Goal: Transaction & Acquisition: Purchase product/service

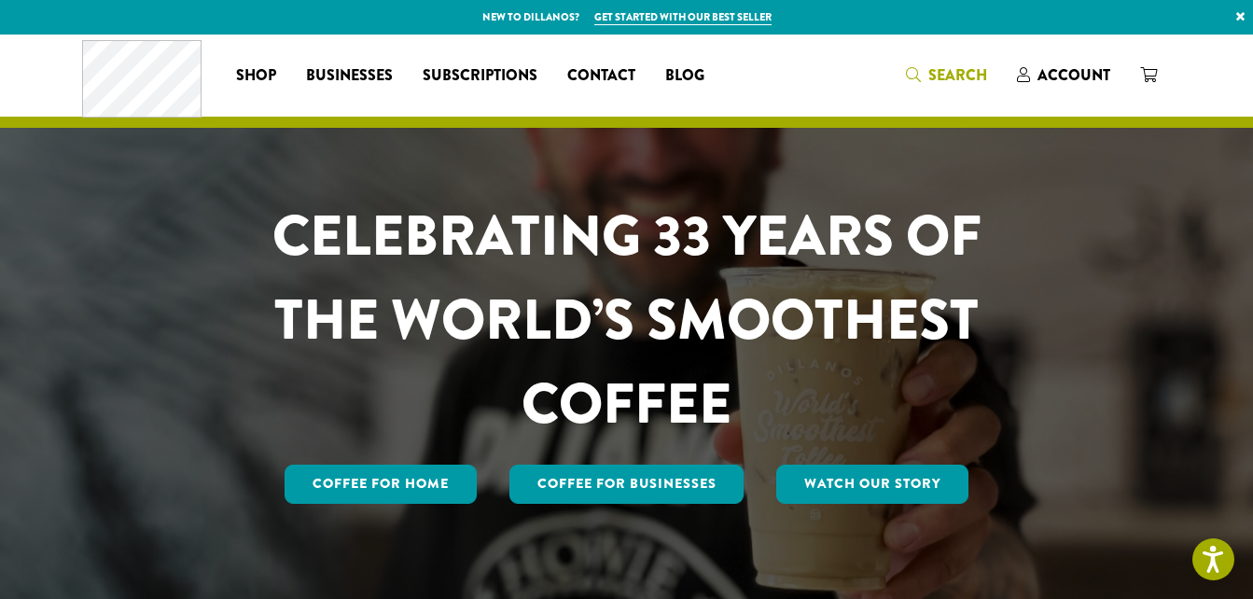
click at [940, 70] on span "Search" at bounding box center [957, 74] width 59 height 21
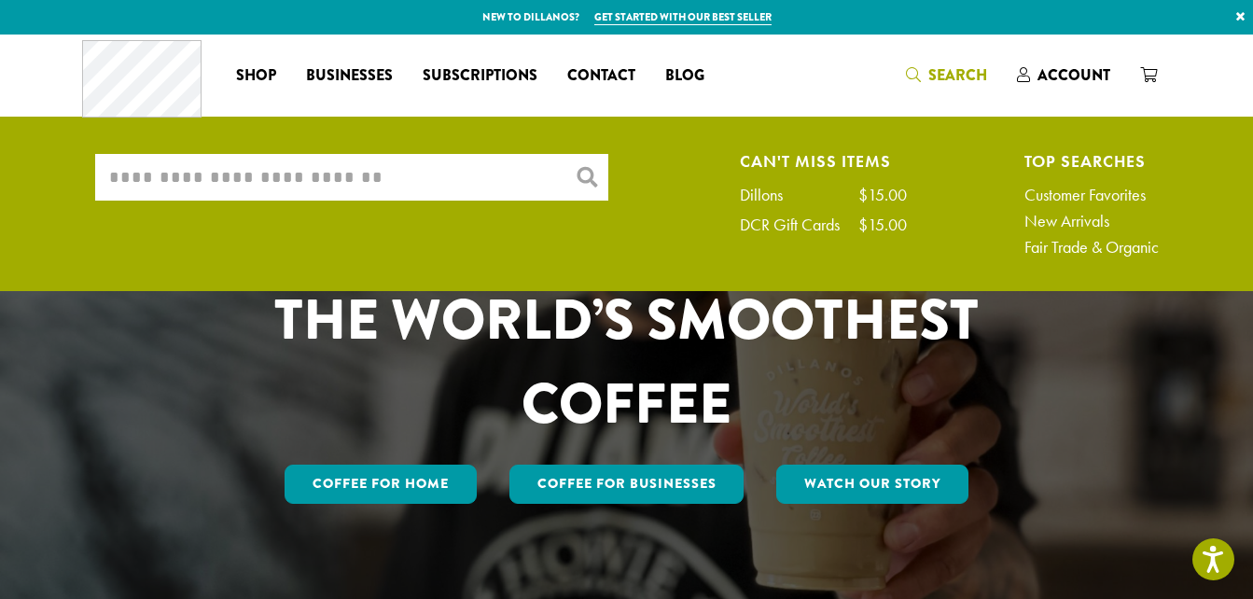
click at [1061, 187] on link "Customer Favorites" at bounding box center [1091, 195] width 134 height 17
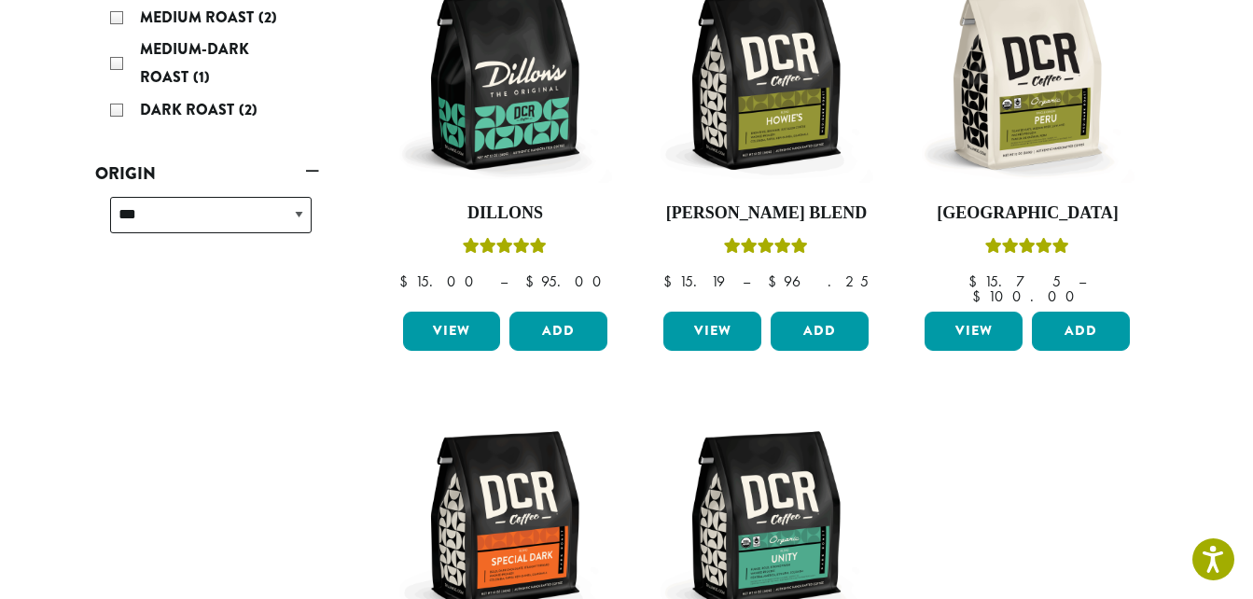
scroll to position [353, 0]
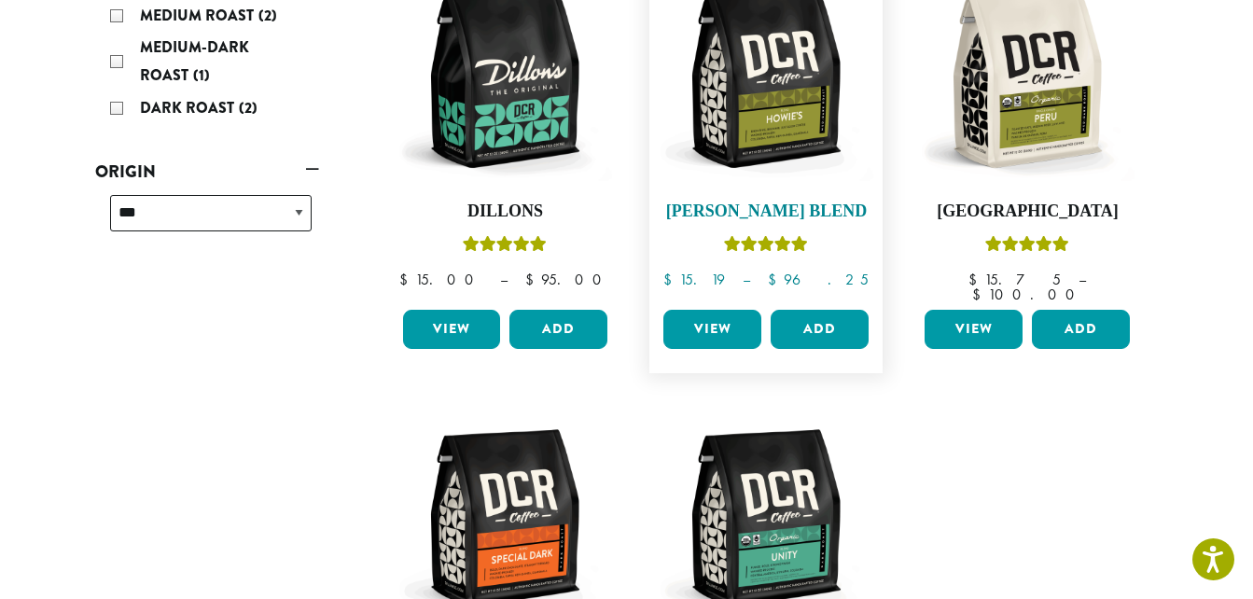
click at [785, 199] on link "Howie’s Blend $ 15.19 – $ 96.25 Price range: $15.19 through $96.25" at bounding box center [766, 137] width 215 height 330
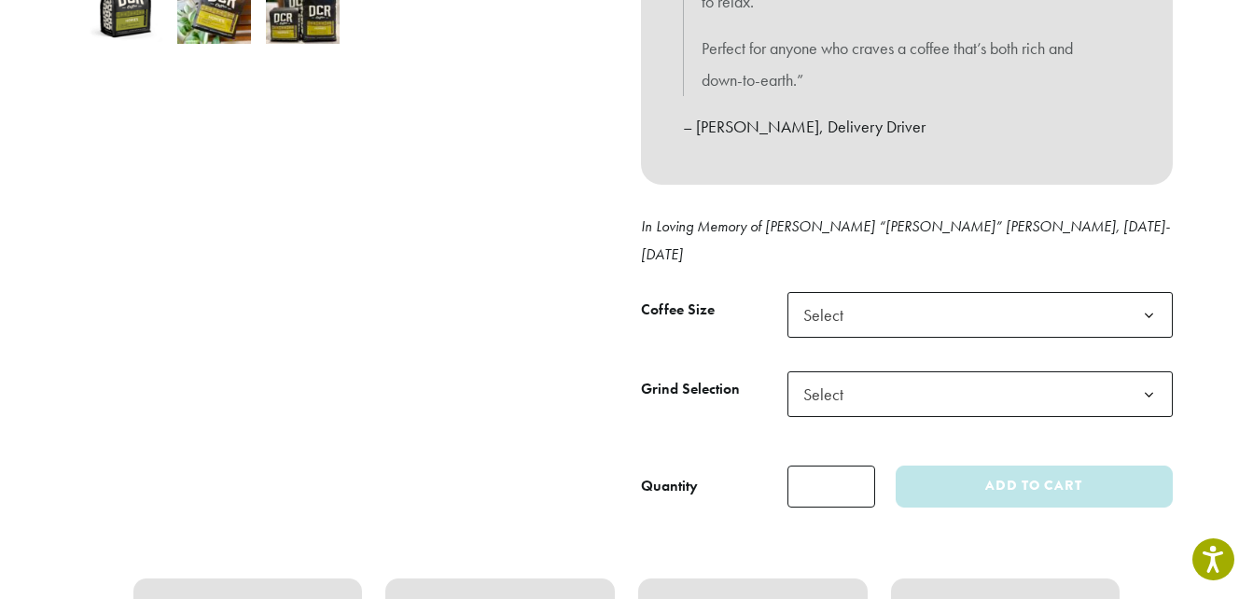
scroll to position [713, 0]
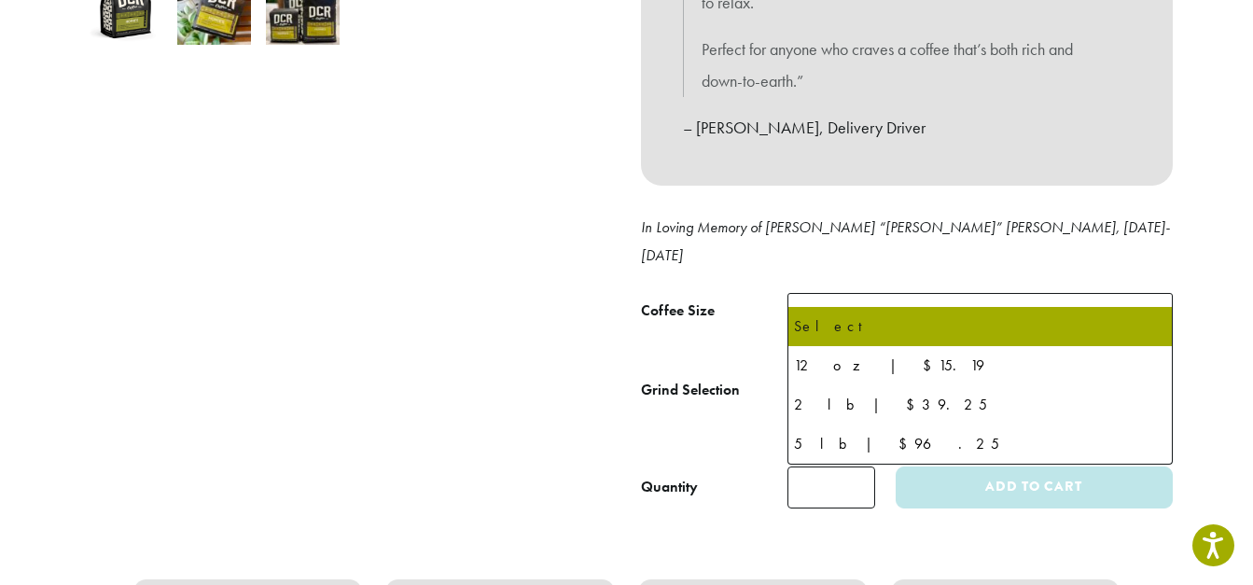
click at [1151, 294] on b at bounding box center [1149, 317] width 46 height 46
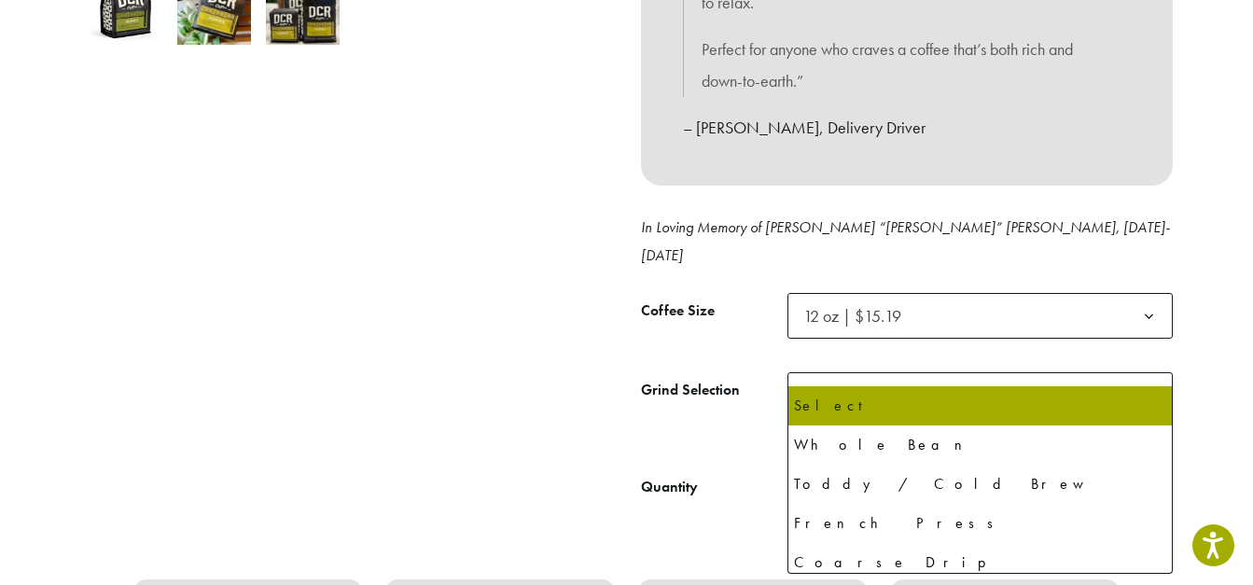
click at [1150, 373] on b at bounding box center [1149, 396] width 46 height 46
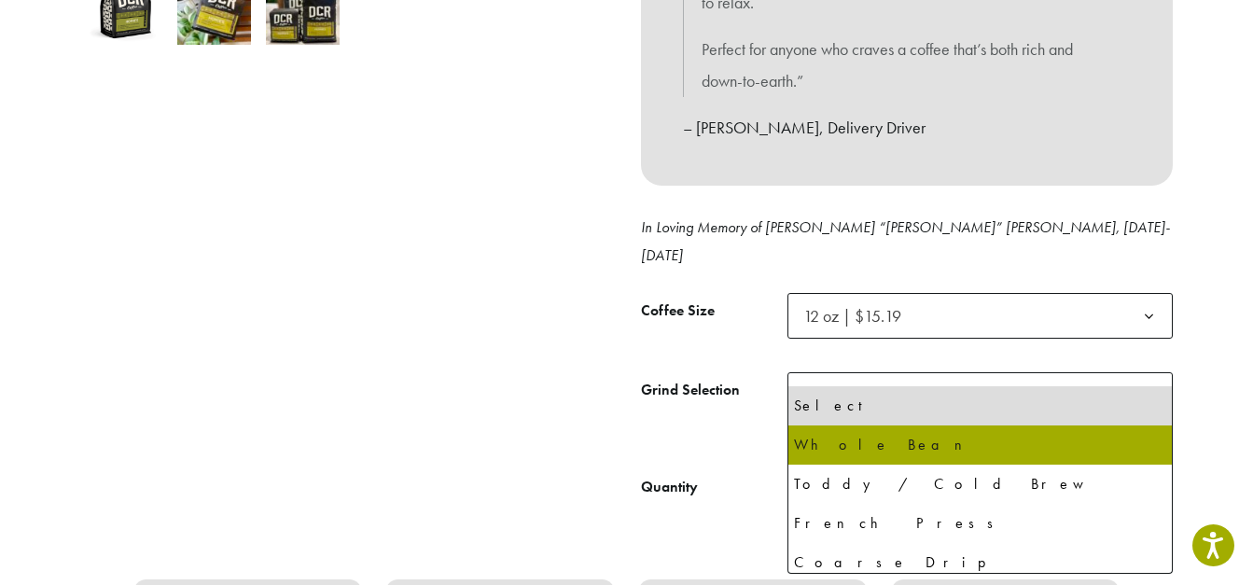
select select "*********"
select select "**********"
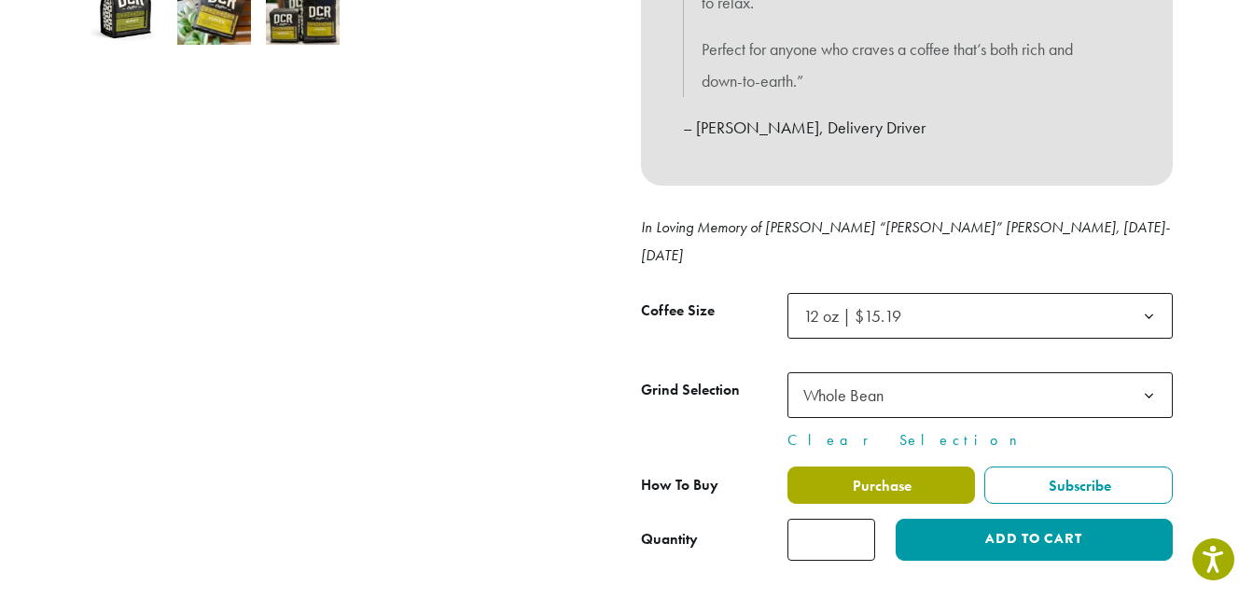
click at [914, 466] on label "Purchase" at bounding box center [881, 484] width 188 height 37
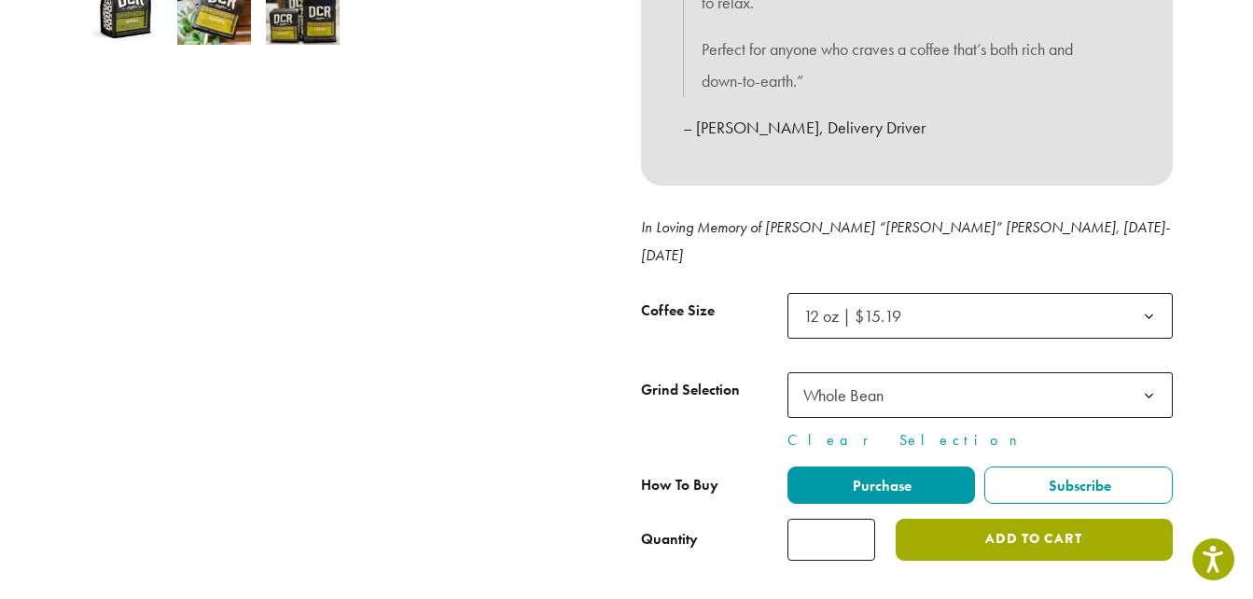
click at [1040, 519] on button "Add to cart" at bounding box center [1034, 540] width 276 height 42
click at [995, 519] on button "Add to cart" at bounding box center [1034, 540] width 276 height 42
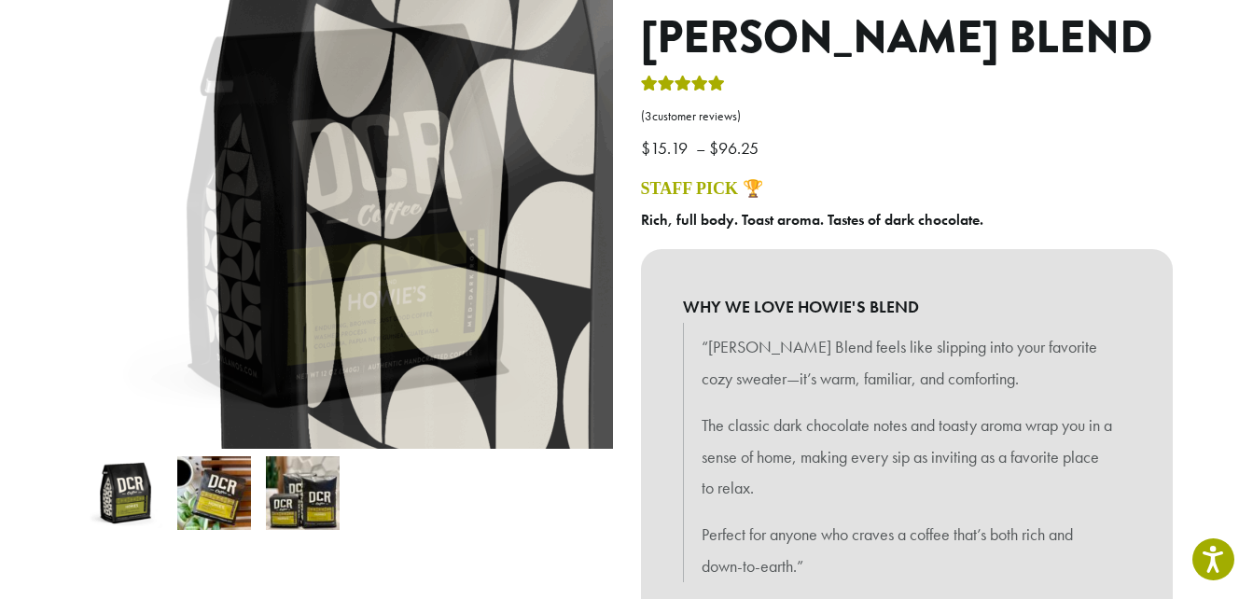
scroll to position [238, 0]
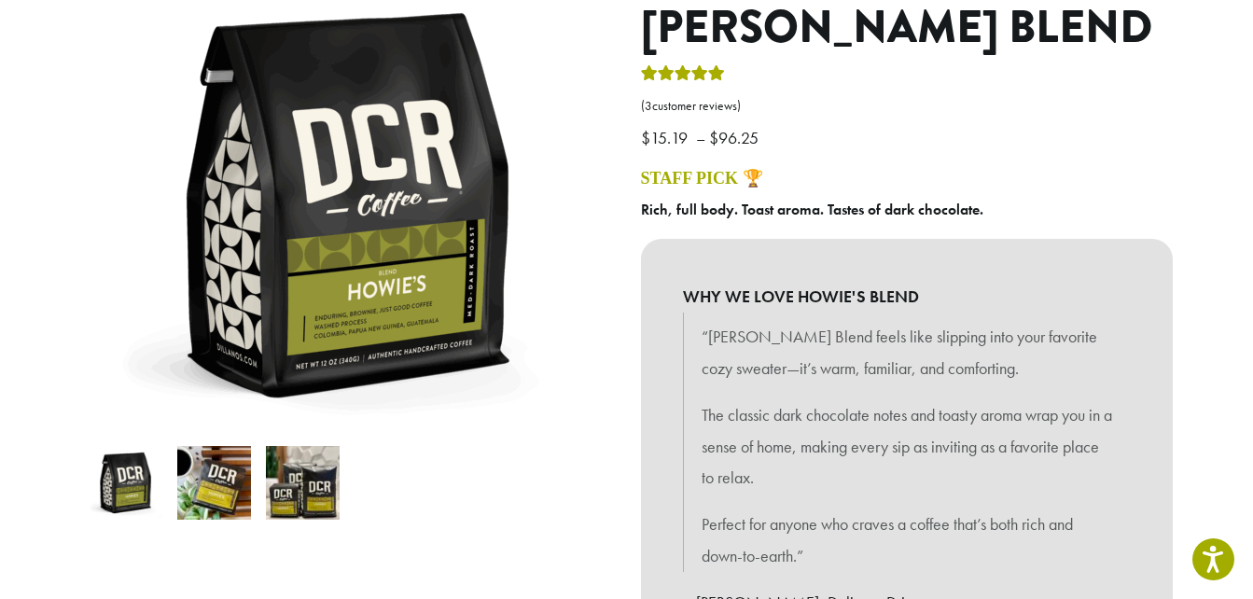
click at [208, 484] on img at bounding box center [214, 483] width 74 height 74
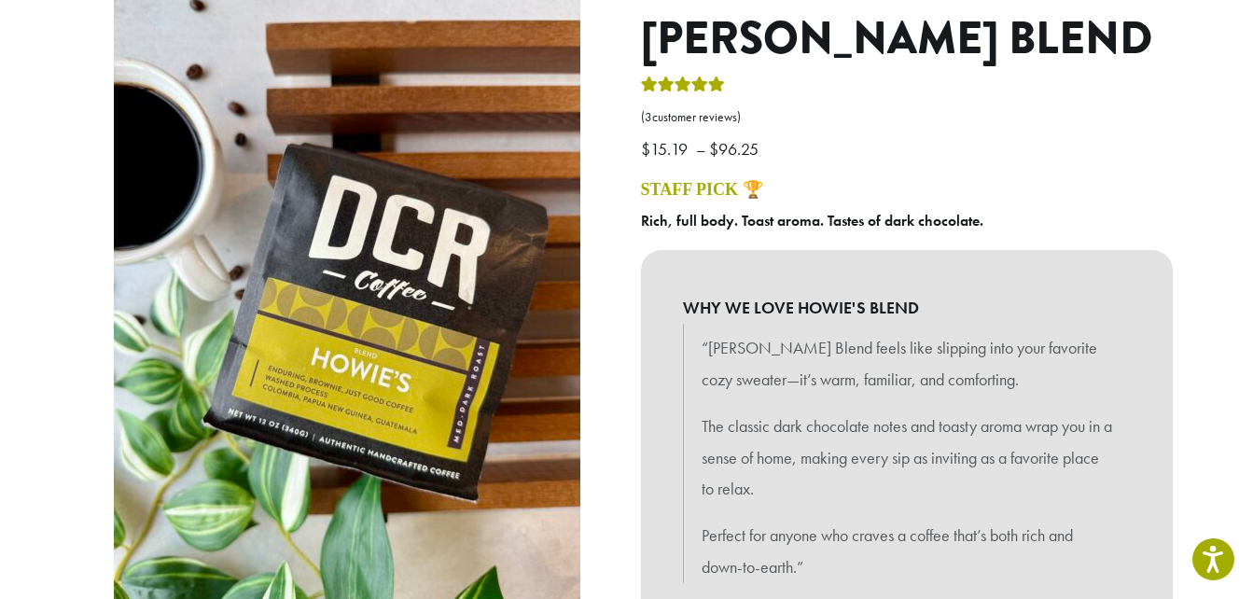
scroll to position [0, 0]
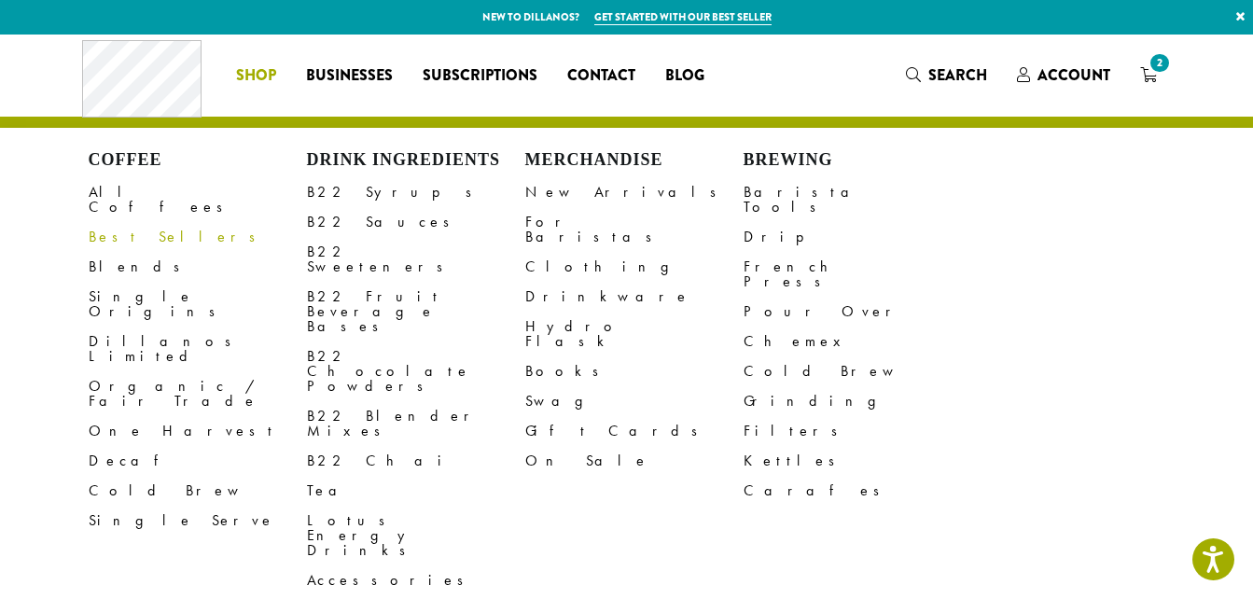
click at [132, 222] on link "Best Sellers" at bounding box center [198, 237] width 218 height 30
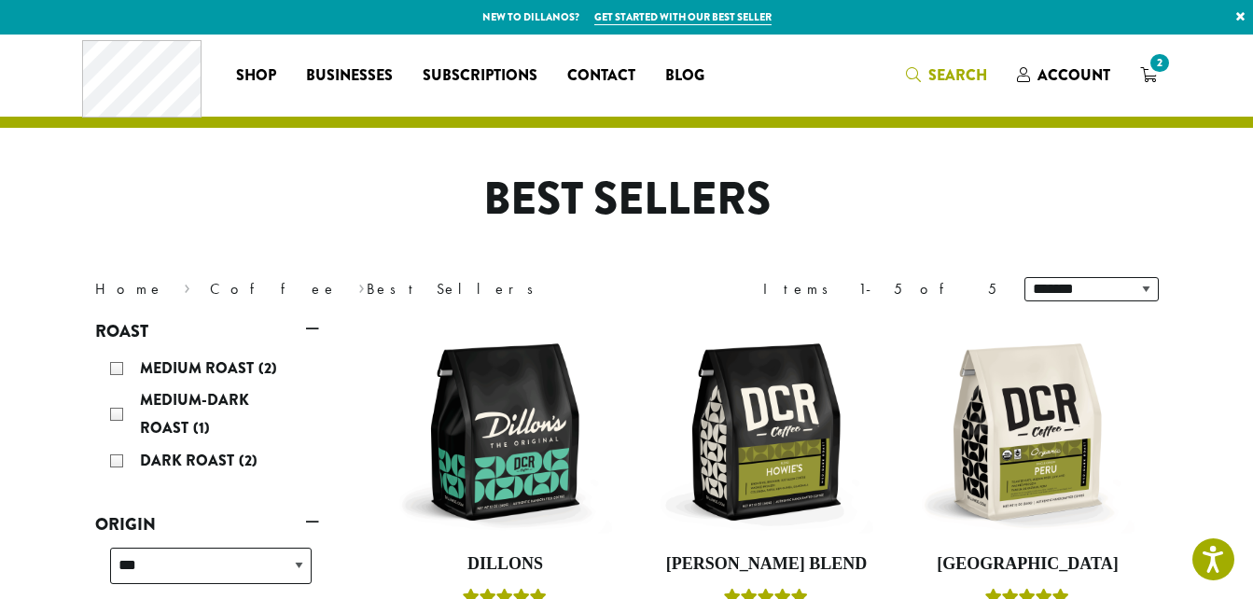
click at [920, 63] on link "Search" at bounding box center [946, 75] width 111 height 31
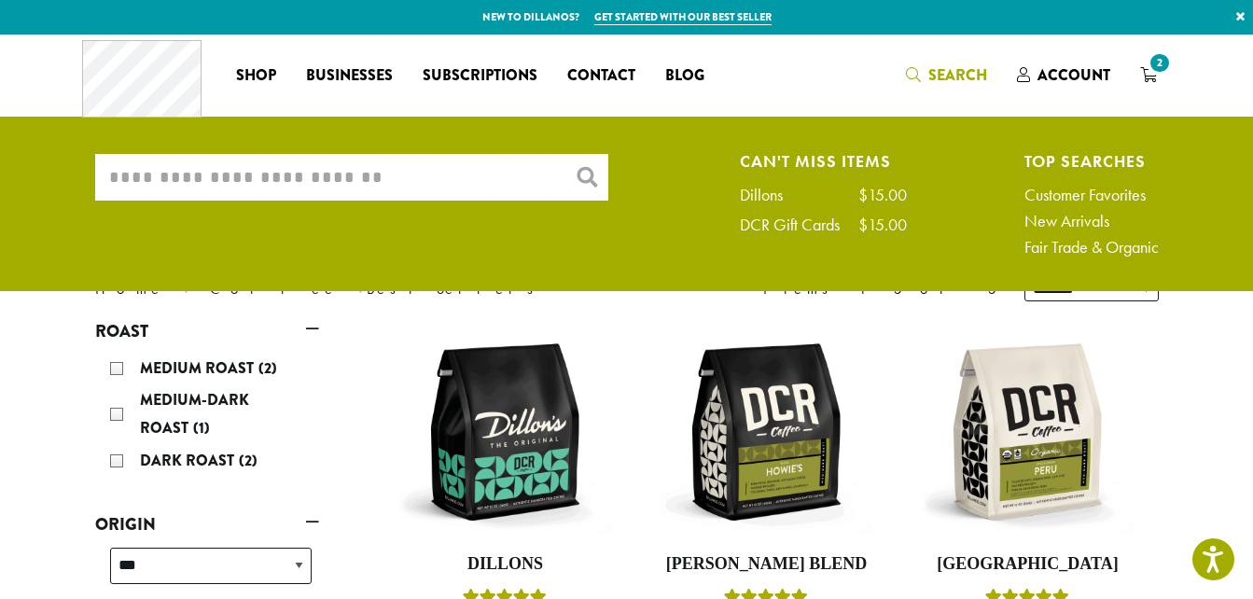
click at [180, 175] on input "What are you searching for?" at bounding box center [351, 177] width 513 height 47
click at [939, 66] on span "Search" at bounding box center [957, 74] width 59 height 21
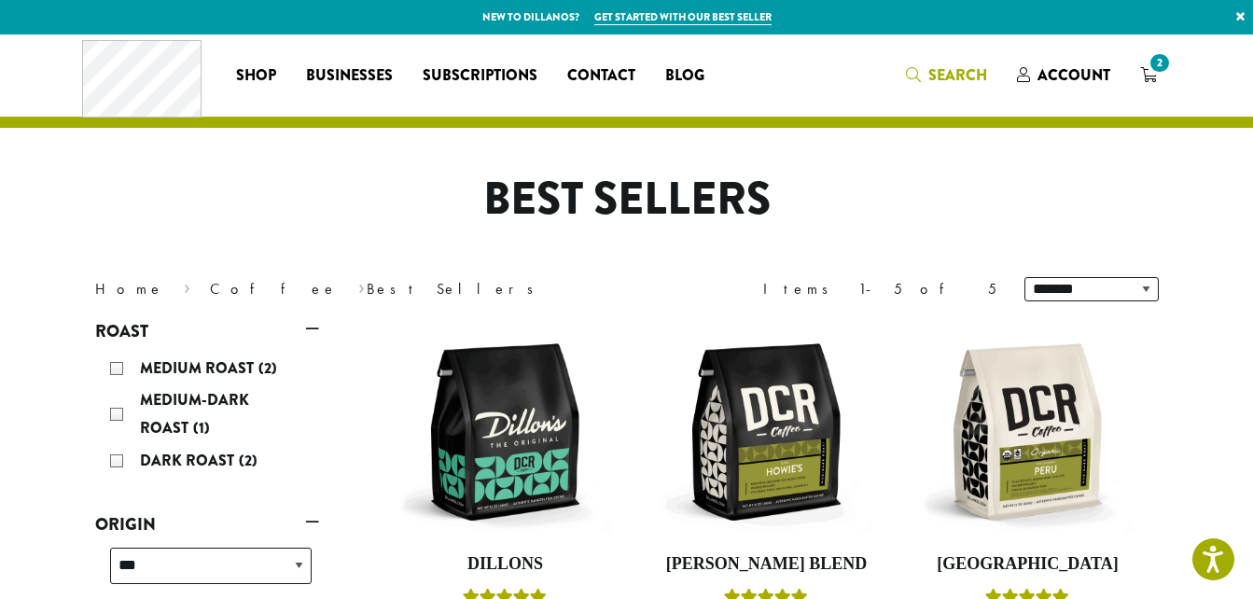
click at [955, 64] on span "Search" at bounding box center [957, 74] width 59 height 21
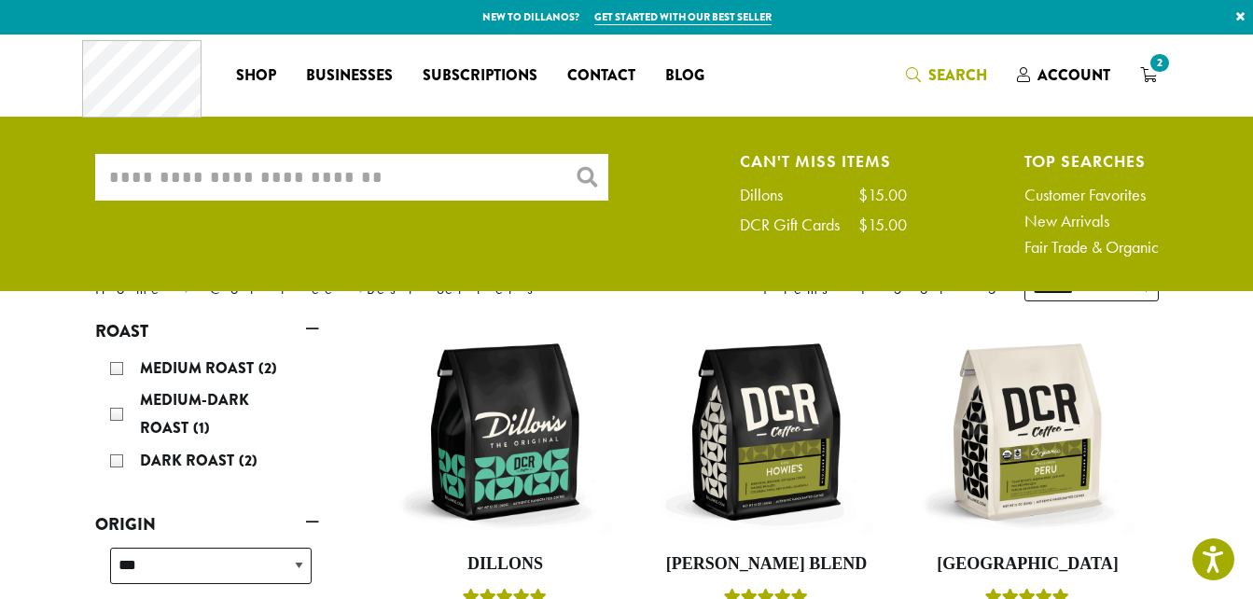
click at [299, 188] on input "What are you searching for?" at bounding box center [351, 177] width 513 height 47
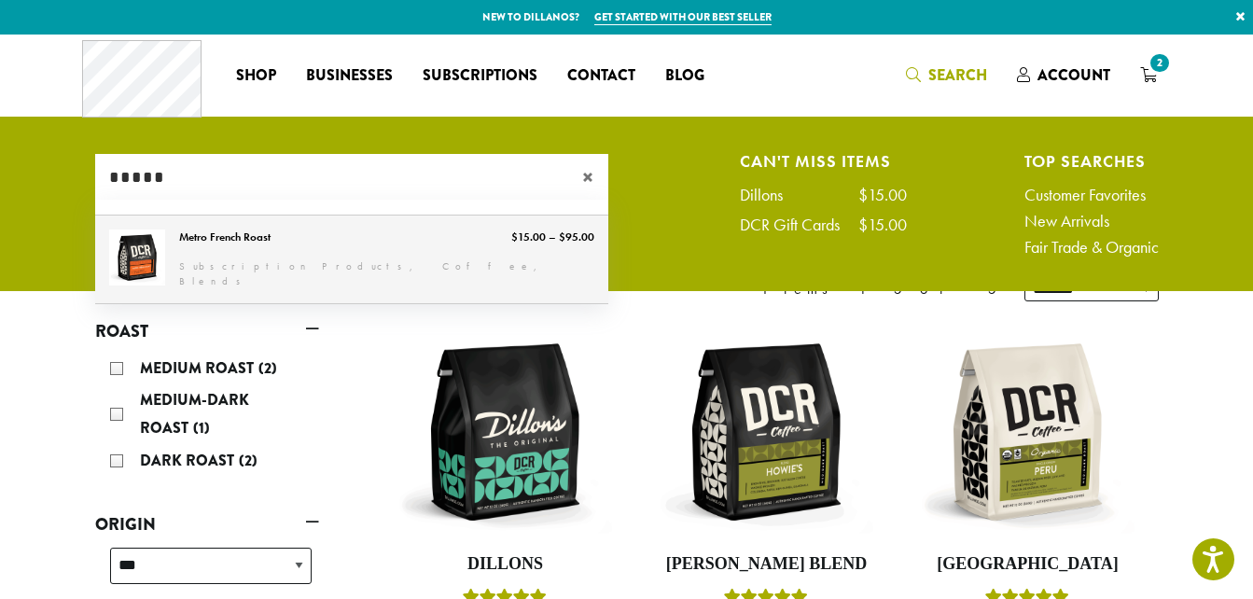
type input "*****"
click at [238, 234] on link "Metro French Roast" at bounding box center [351, 260] width 513 height 88
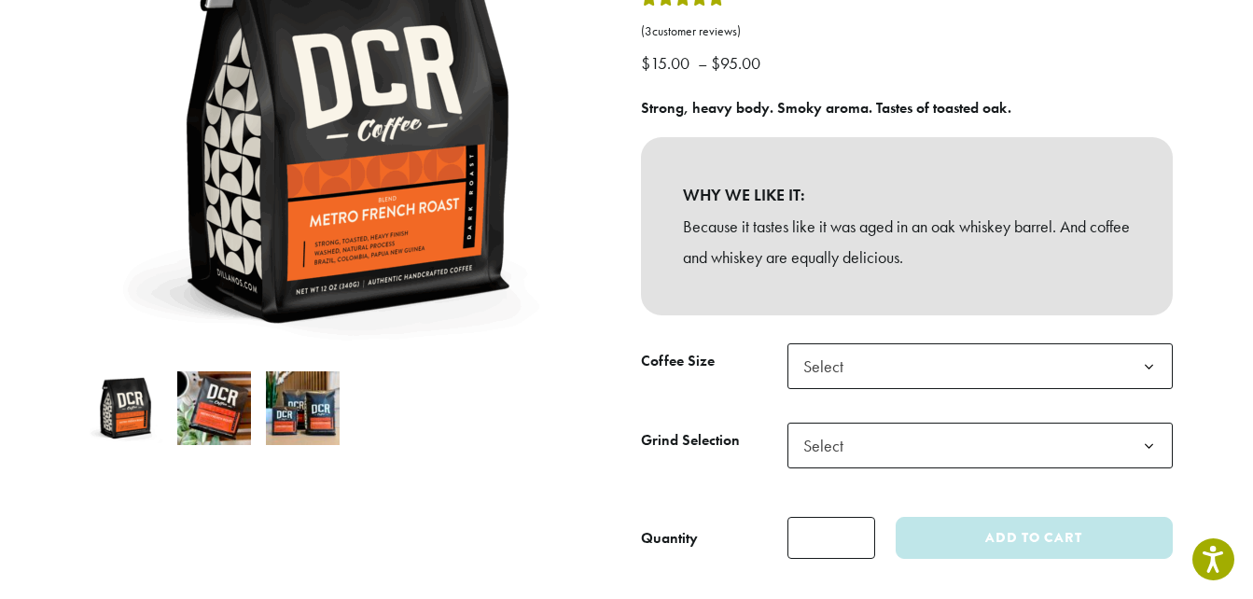
scroll to position [313, 0]
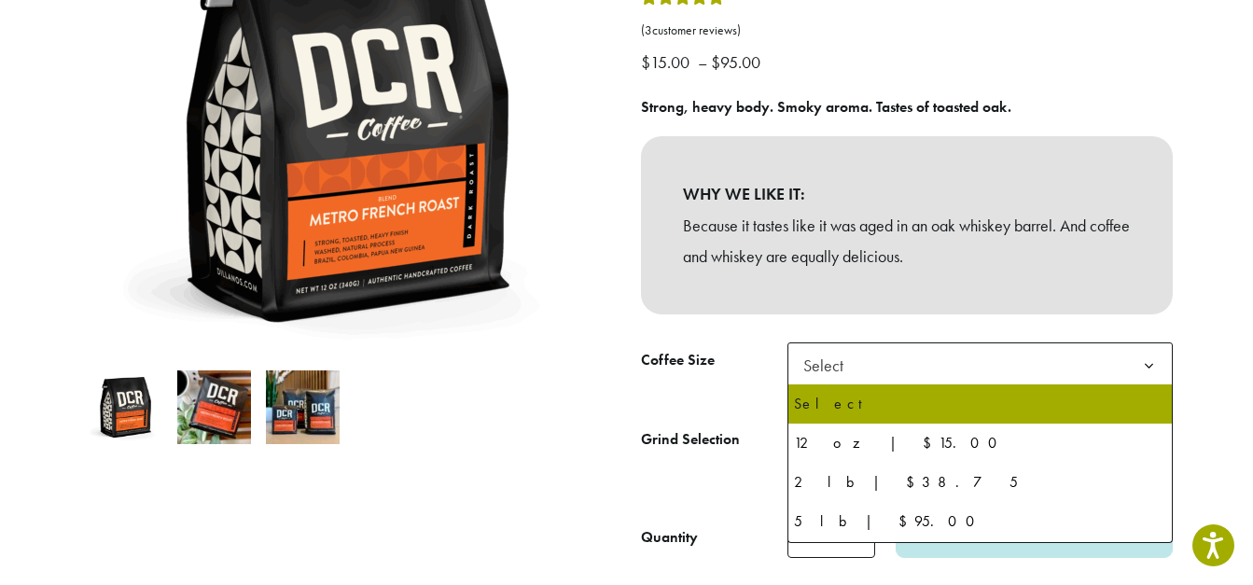
click at [1146, 359] on b at bounding box center [1149, 366] width 46 height 46
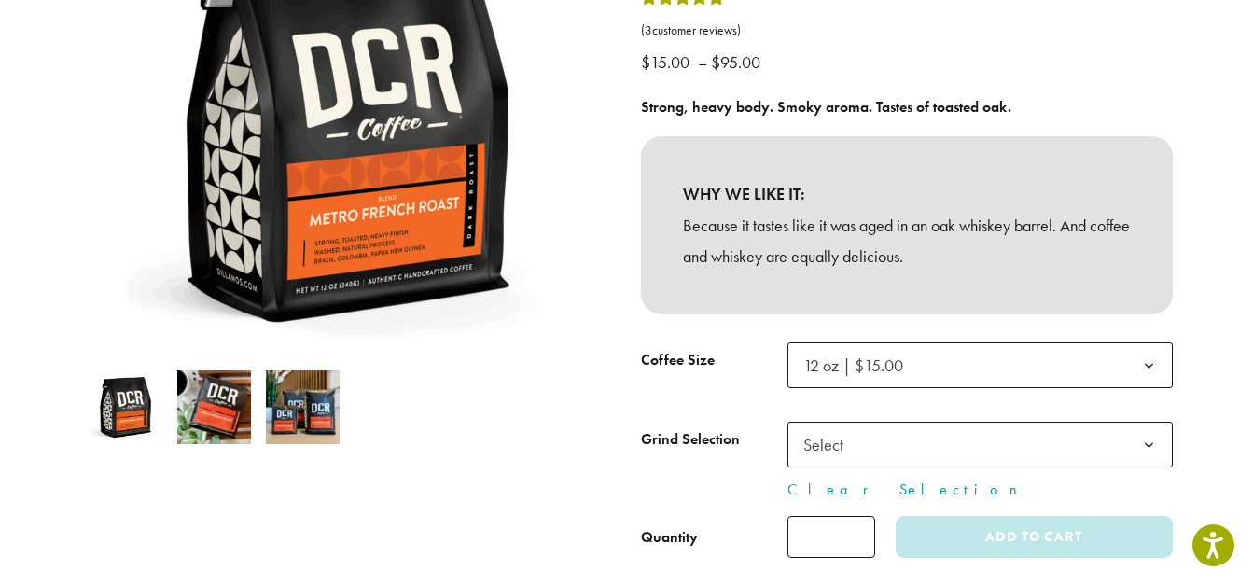
click at [1143, 445] on b at bounding box center [1149, 446] width 46 height 46
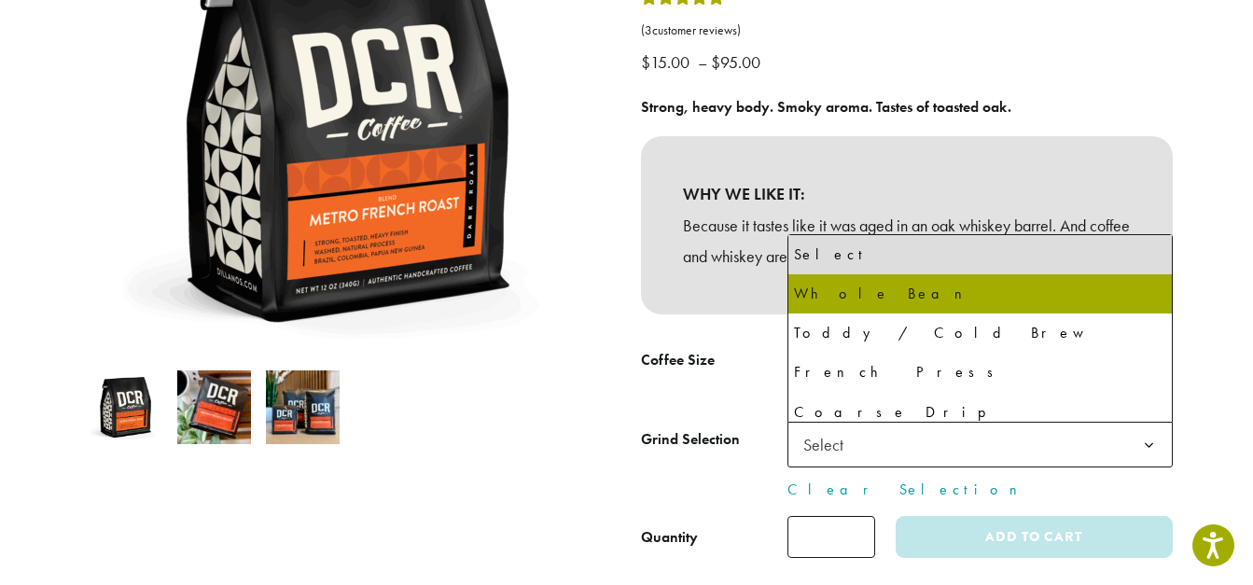
select select "*********"
select select "**********"
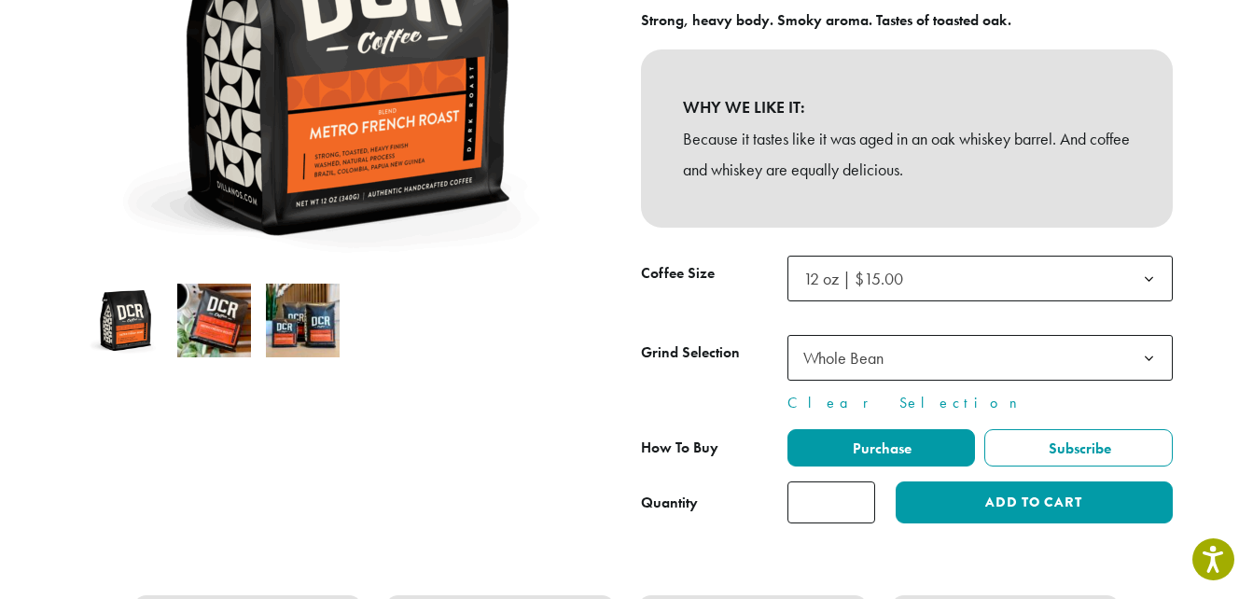
scroll to position [401, 0]
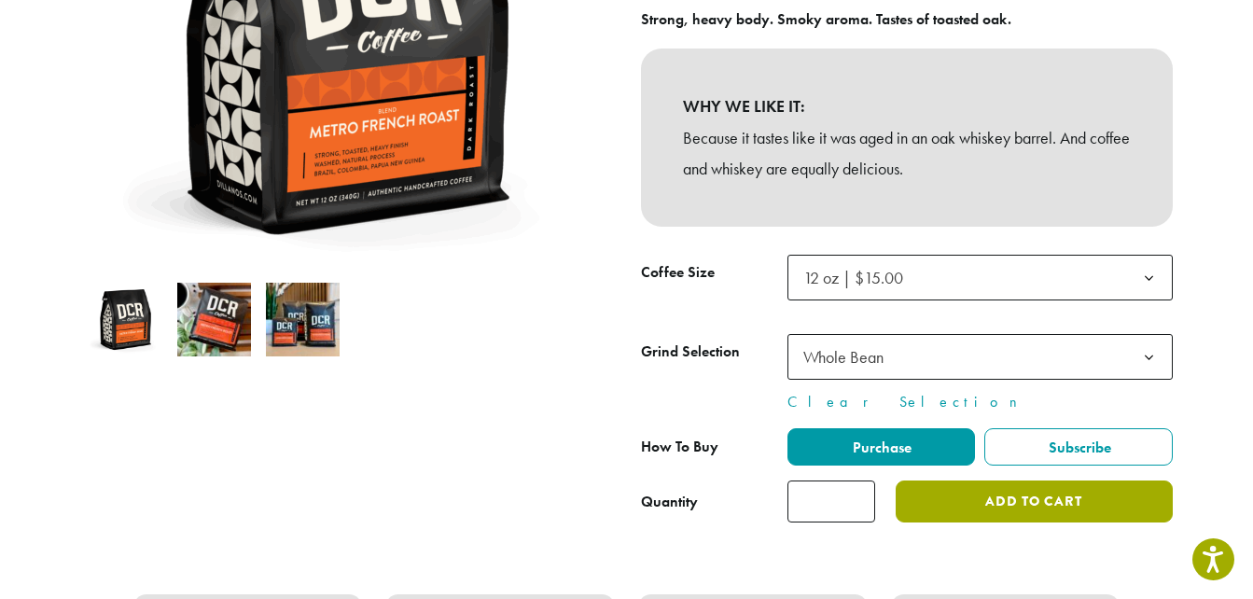
click at [1082, 496] on button "Add to cart" at bounding box center [1034, 501] width 276 height 42
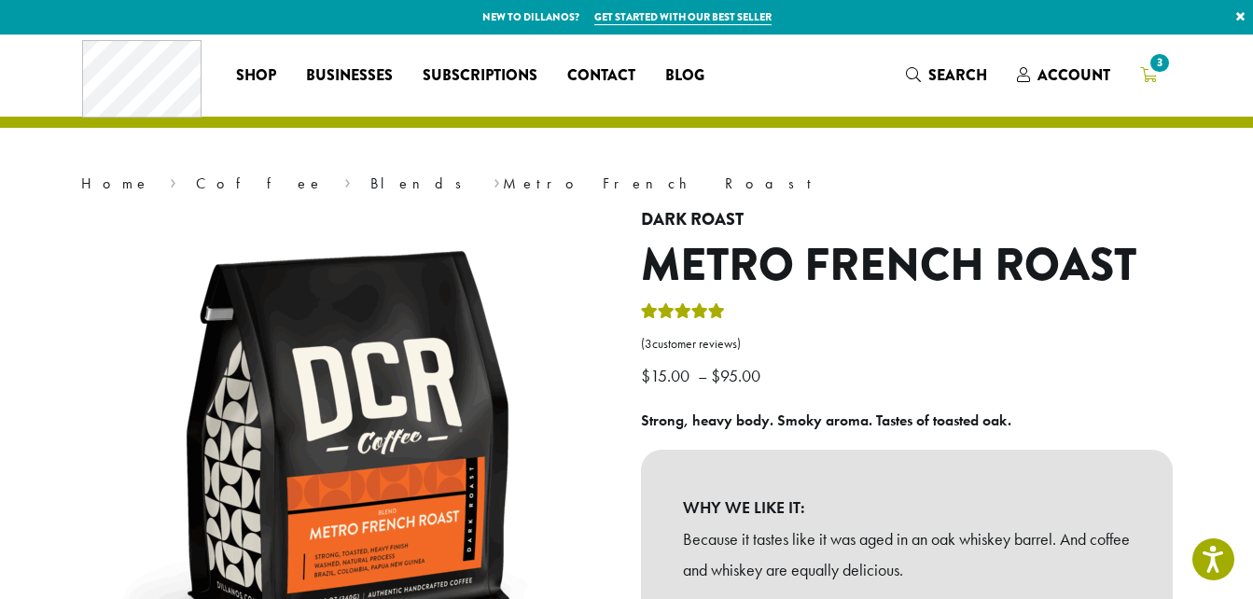
click at [1145, 60] on link "3" at bounding box center [1148, 75] width 47 height 31
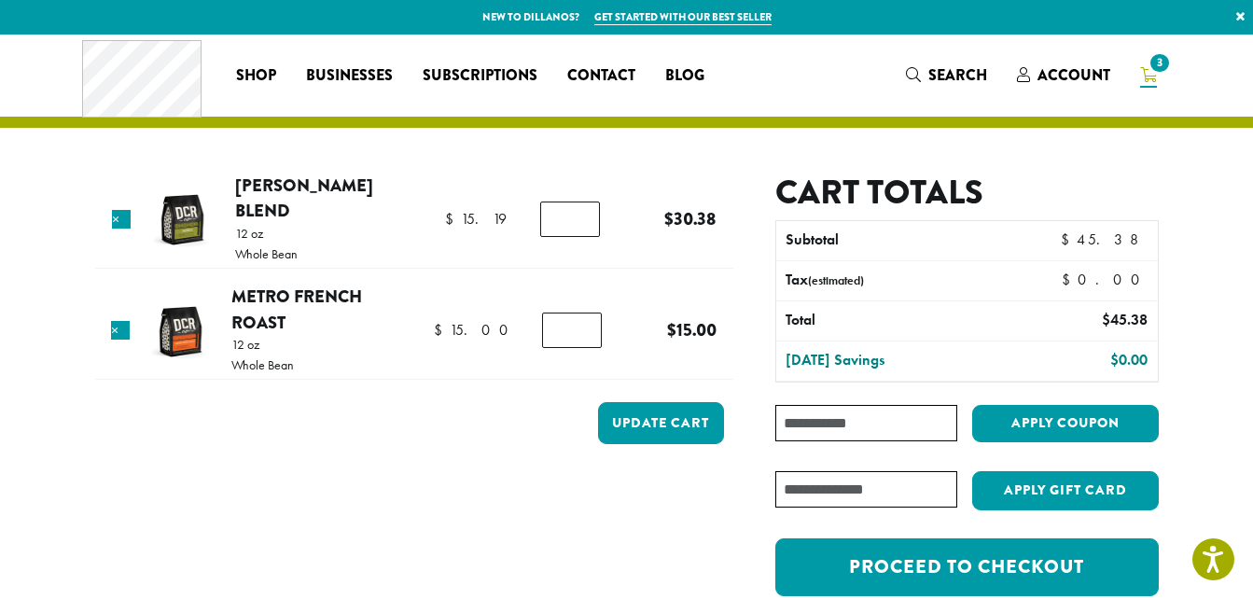
type input "*"
click at [583, 215] on input "*" at bounding box center [570, 219] width 60 height 35
click at [617, 243] on tbody "× Howie’s Blend 12 oz Whole Bean $ 15.19 $ 15.19 Howie's Blend quantity * $ 15.…" at bounding box center [414, 318] width 638 height 291
click at [672, 402] on button "Update cart" at bounding box center [661, 423] width 126 height 42
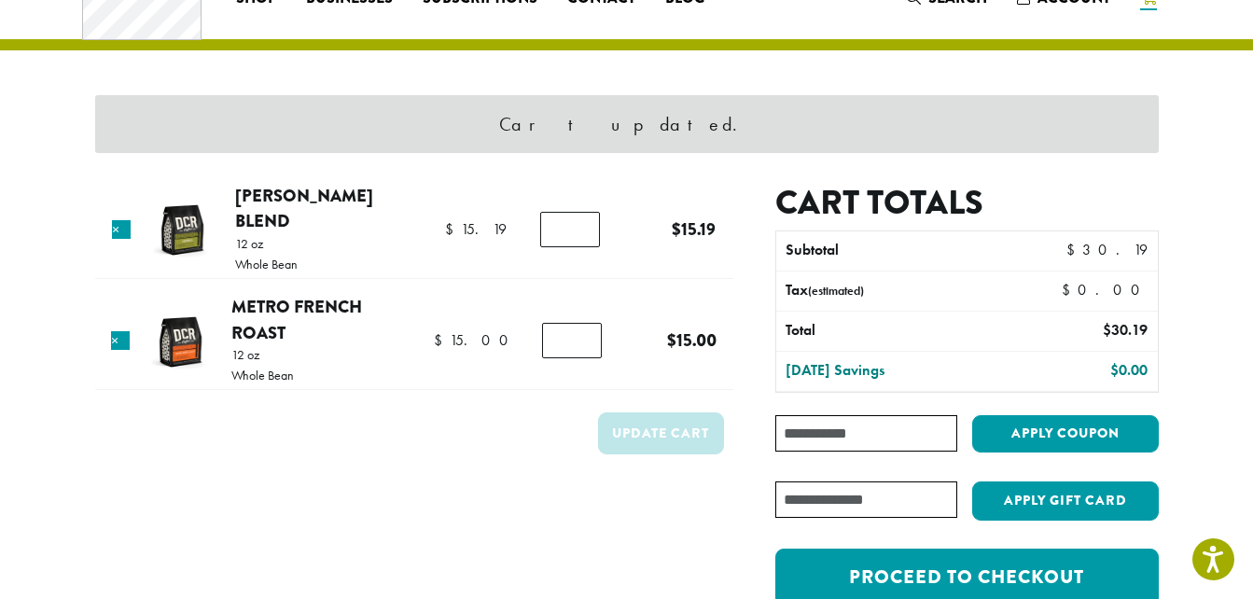
scroll to position [79, 0]
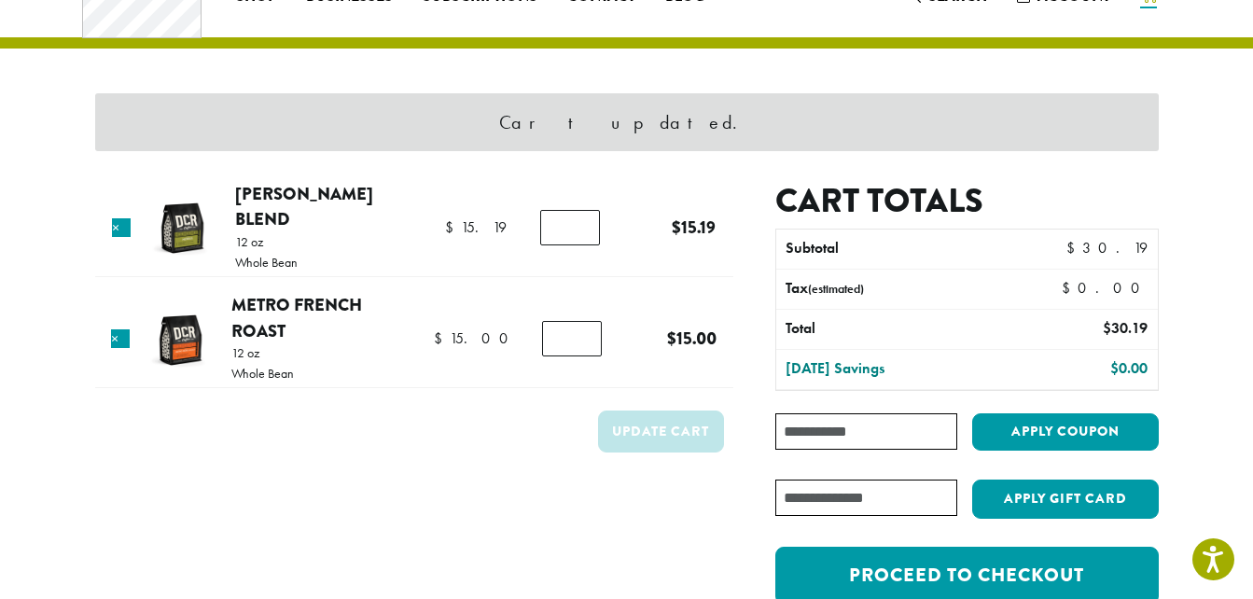
drag, startPoint x: 369, startPoint y: 521, endPoint x: 388, endPoint y: 536, distance: 23.9
click at [388, 536] on form "Product Price Quantity Subtotal × Howie’s Blend 12 oz Whole Bean $ 15.19 $ 15.1…" at bounding box center [414, 402] width 638 height 443
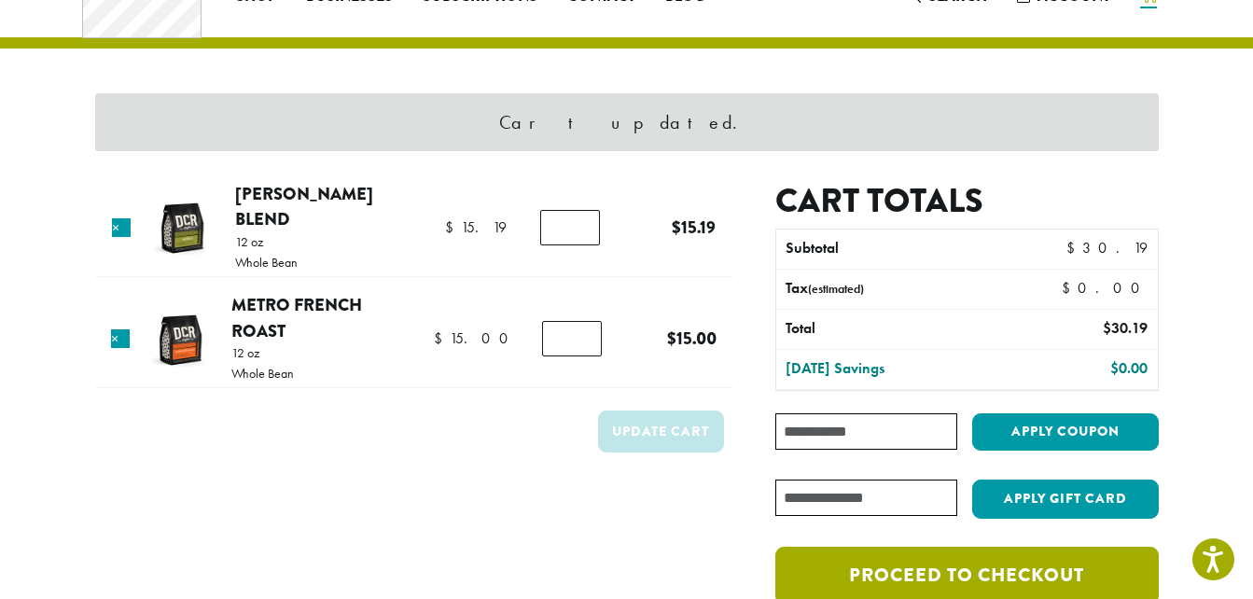
click at [998, 570] on link "Proceed to checkout" at bounding box center [966, 576] width 383 height 58
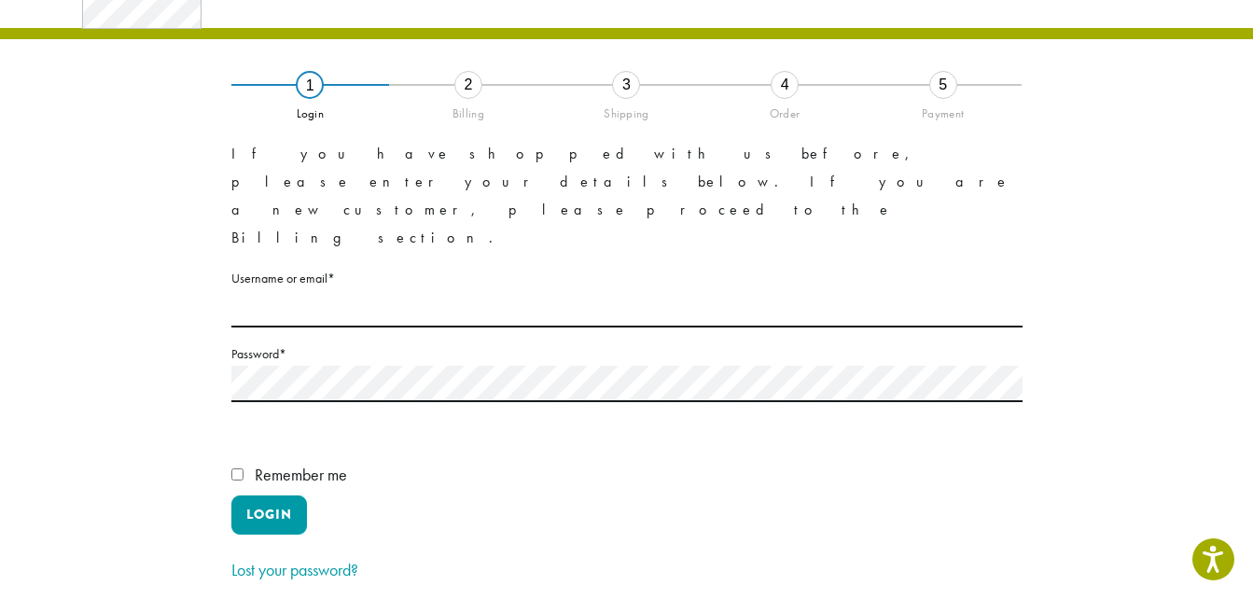
scroll to position [90, 0]
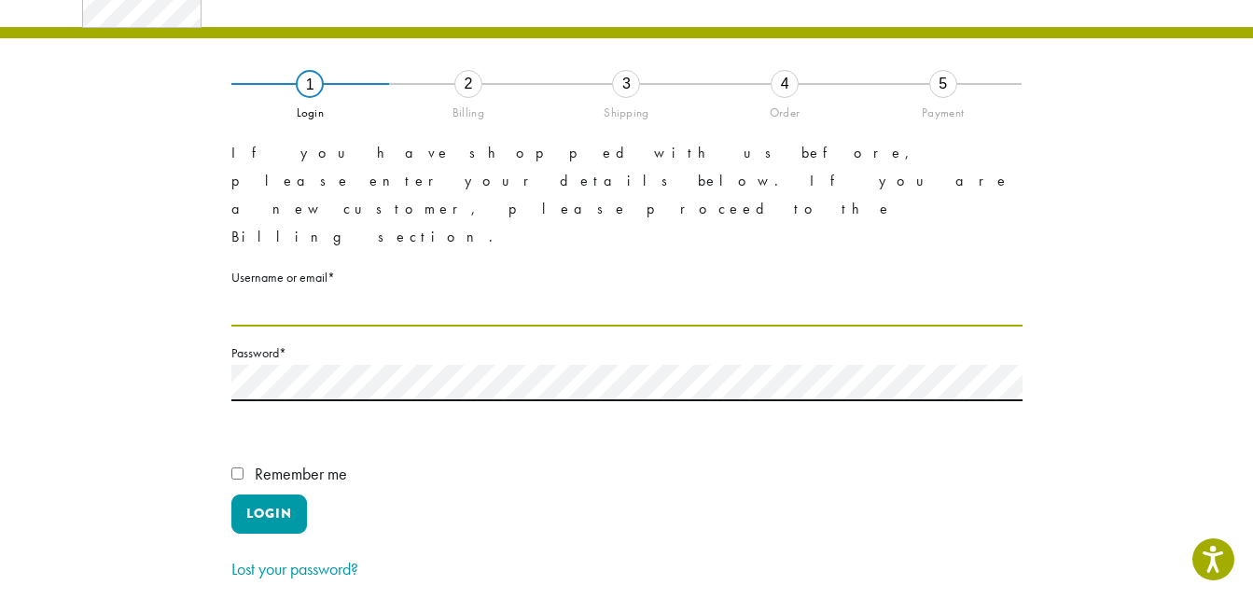
type input "**********"
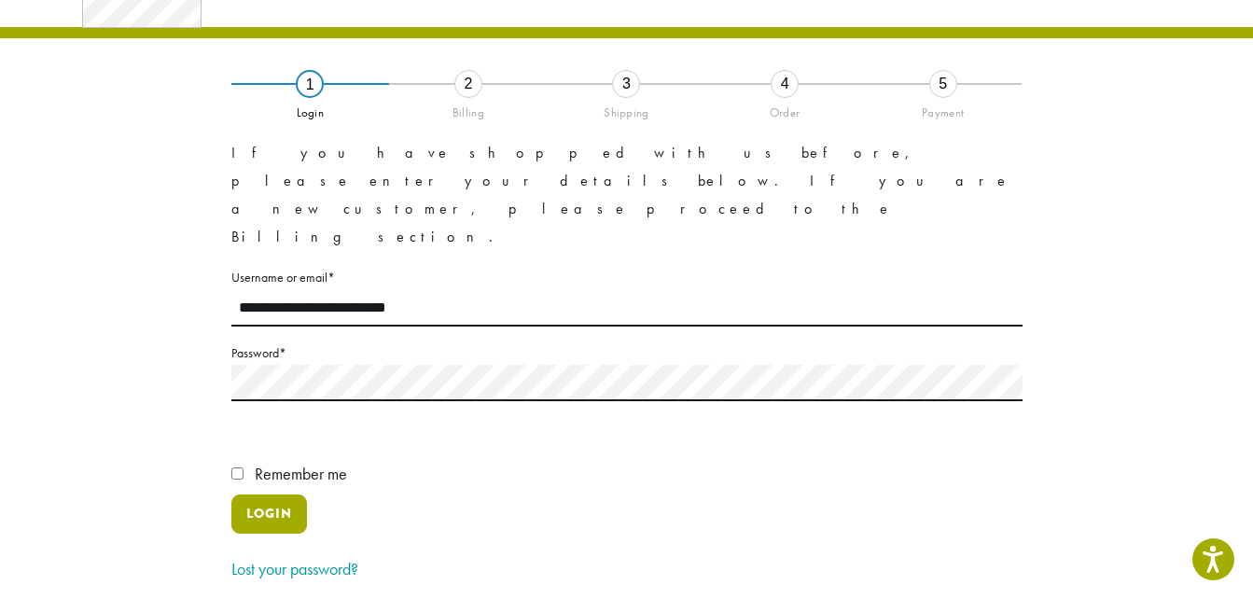
click at [285, 494] on button "Login" at bounding box center [269, 513] width 76 height 39
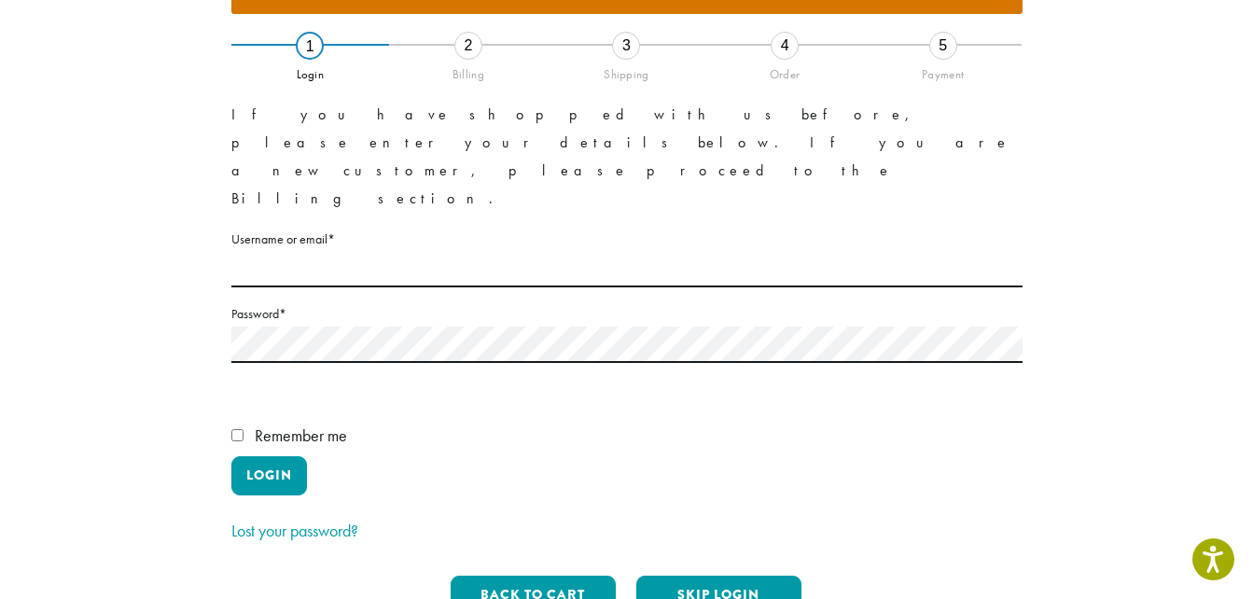
scroll to position [341, 0]
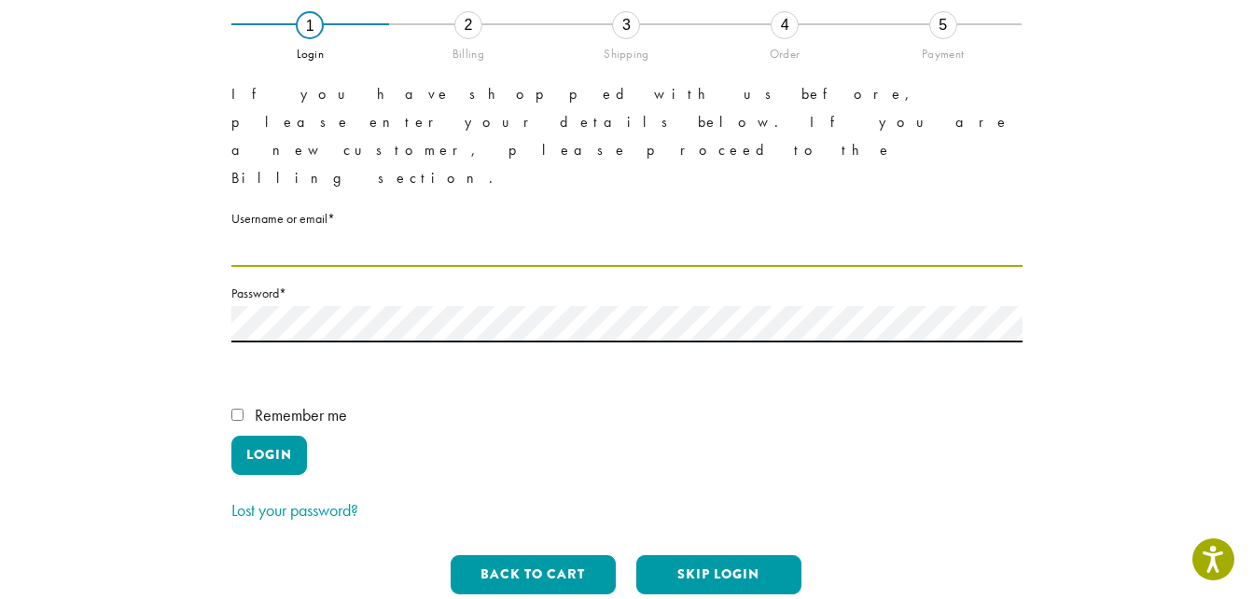
type input "**********"
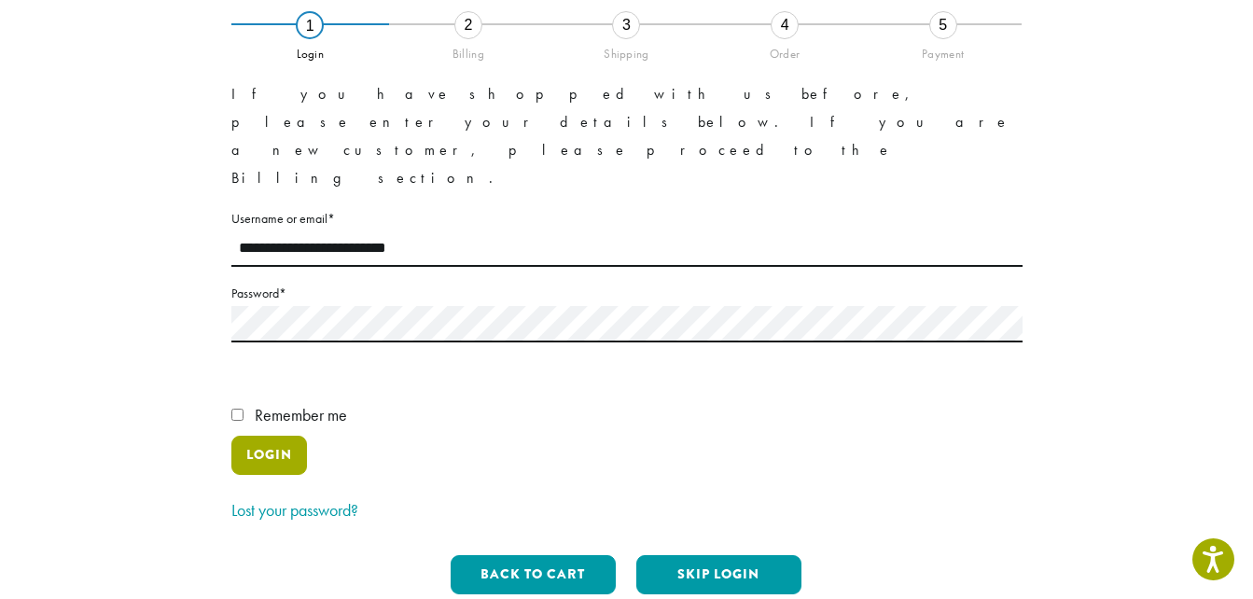
click at [239, 436] on button "Login" at bounding box center [269, 455] width 76 height 39
click at [263, 436] on button "Login" at bounding box center [269, 455] width 76 height 39
click at [266, 436] on button "Login" at bounding box center [269, 455] width 76 height 39
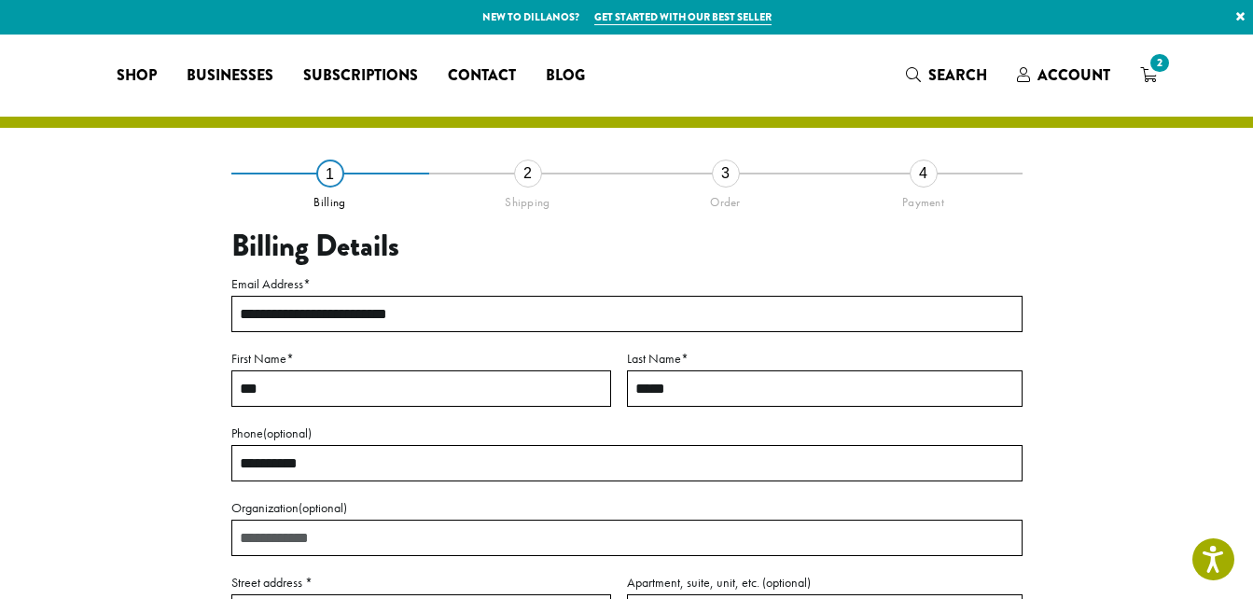
select select "**"
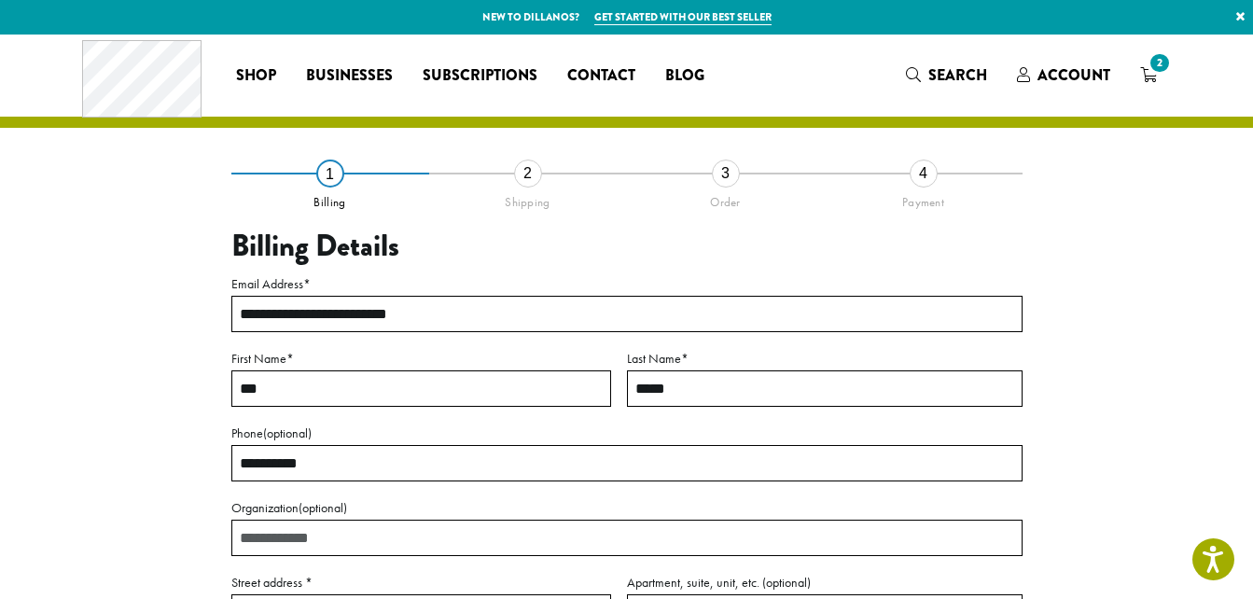
click at [1108, 306] on div "**********" at bounding box center [627, 551] width 1064 height 757
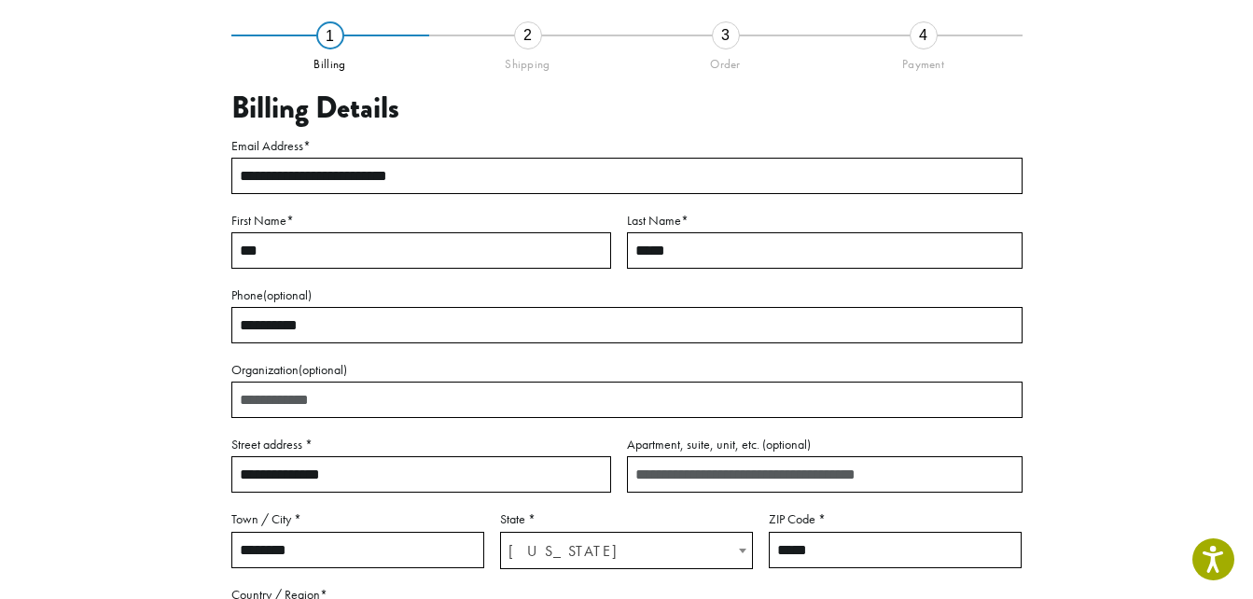
scroll to position [148, 0]
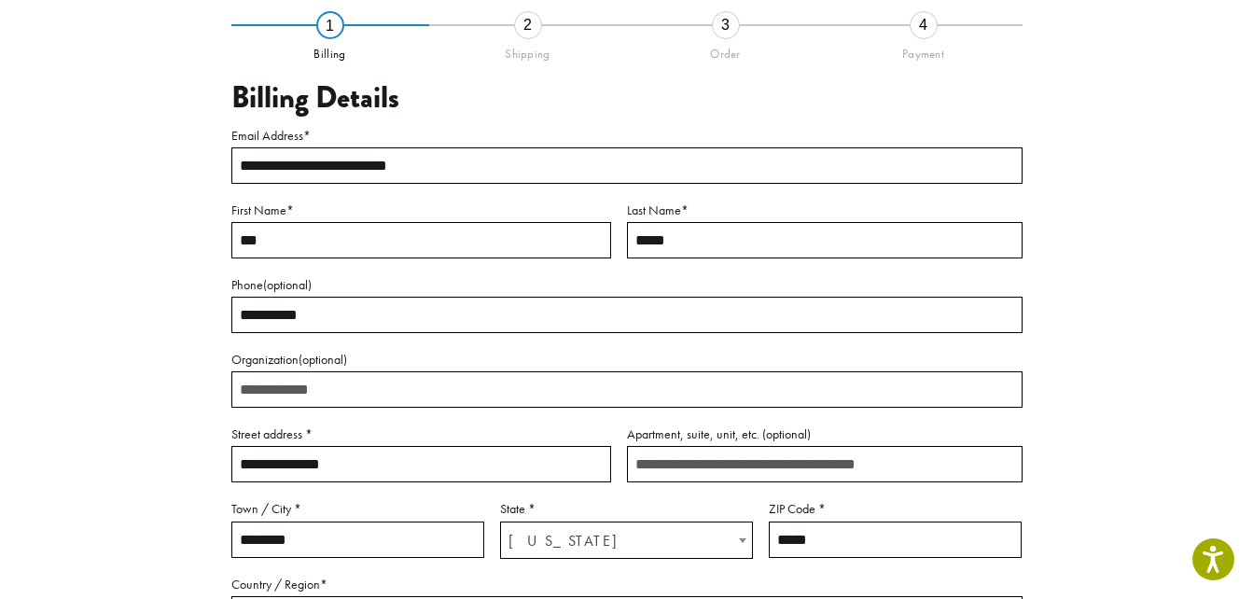
click at [78, 305] on div "**********" at bounding box center [627, 355] width 1120 height 939
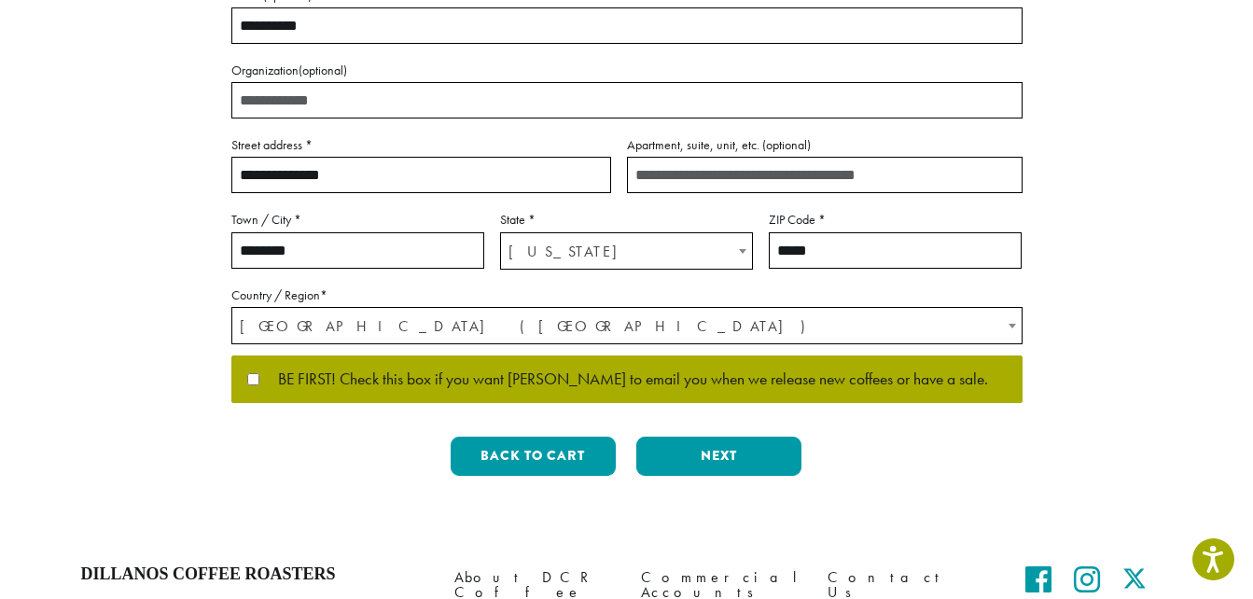
scroll to position [438, 0]
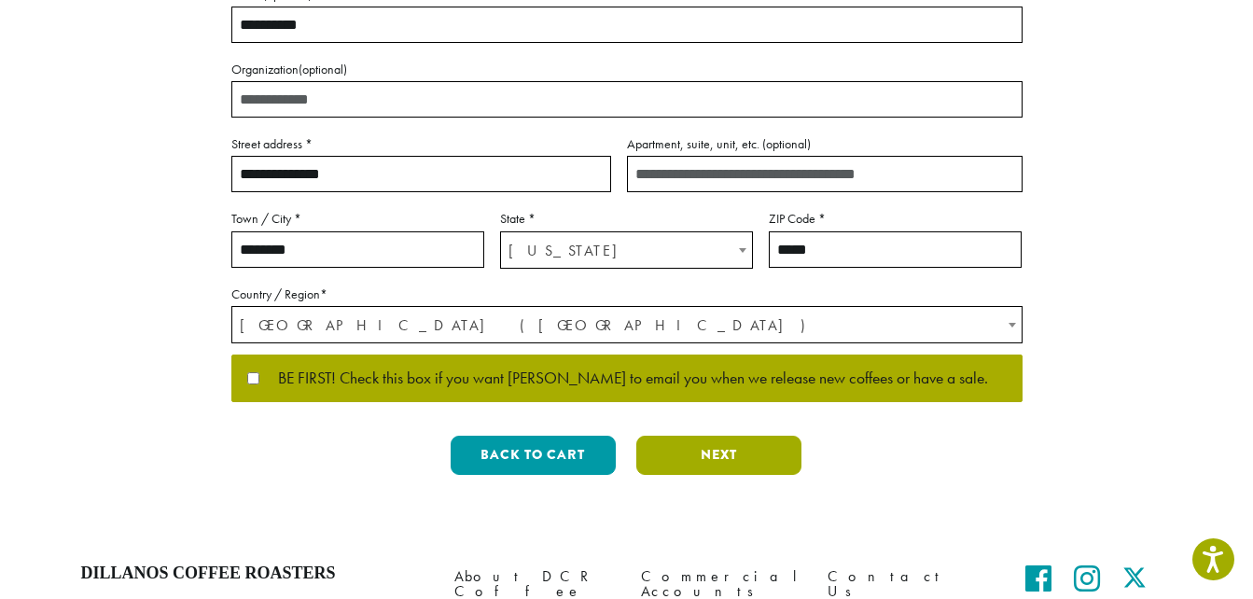
click at [757, 449] on button "Next" at bounding box center [718, 455] width 165 height 39
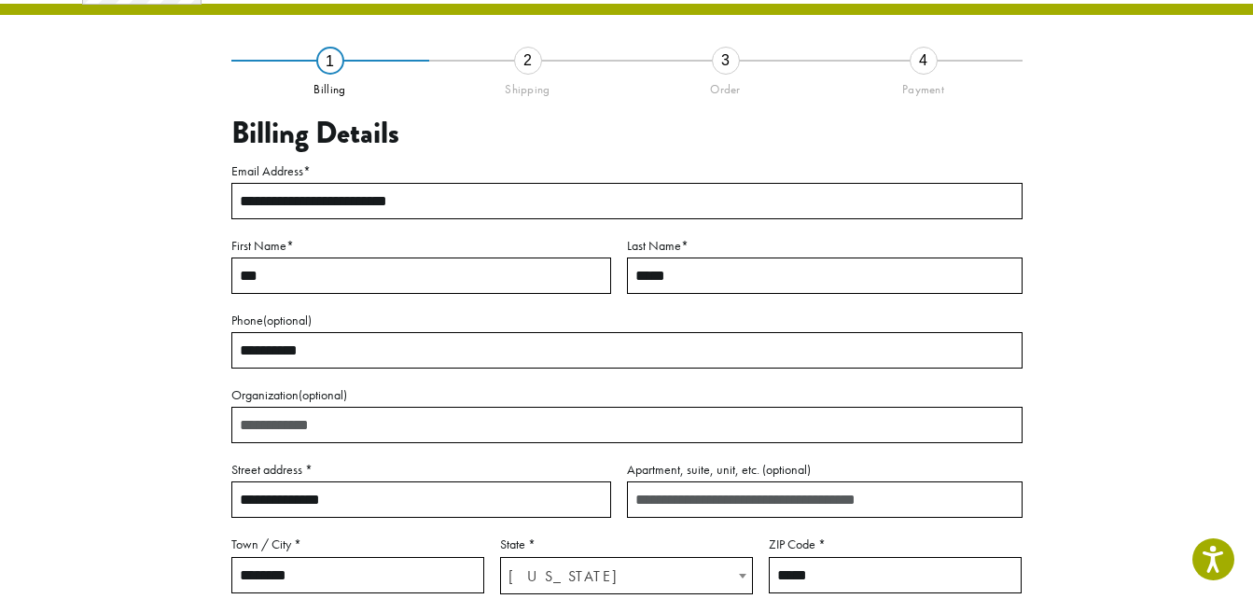
scroll to position [107, 0]
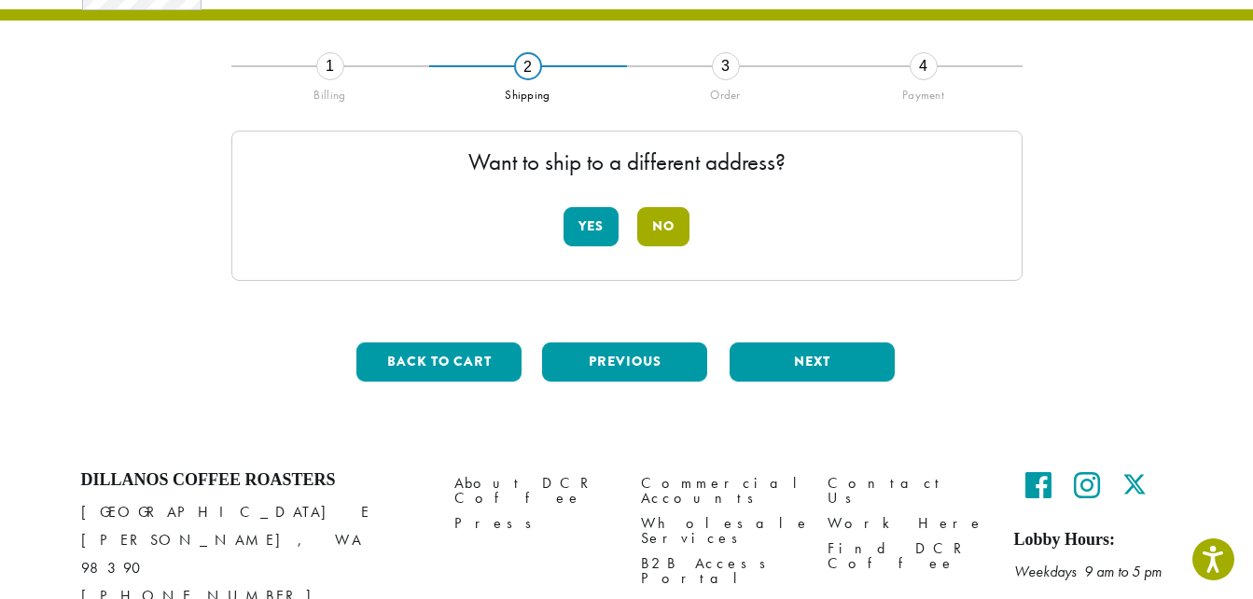
click at [663, 218] on button "No" at bounding box center [663, 226] width 52 height 39
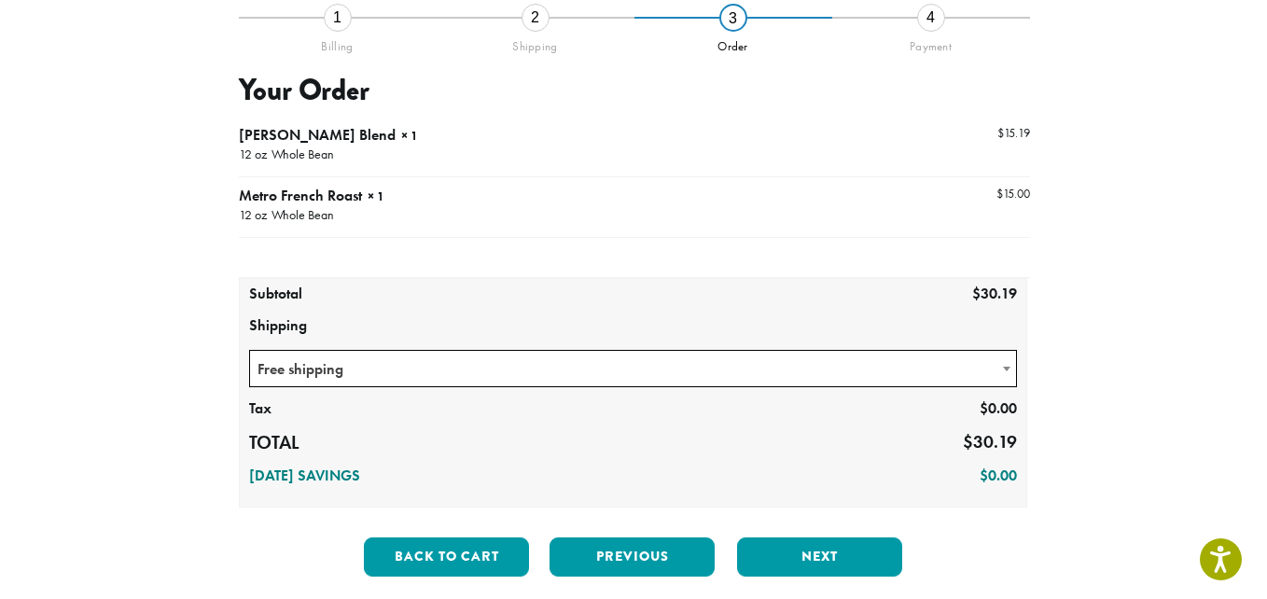
scroll to position [157, 0]
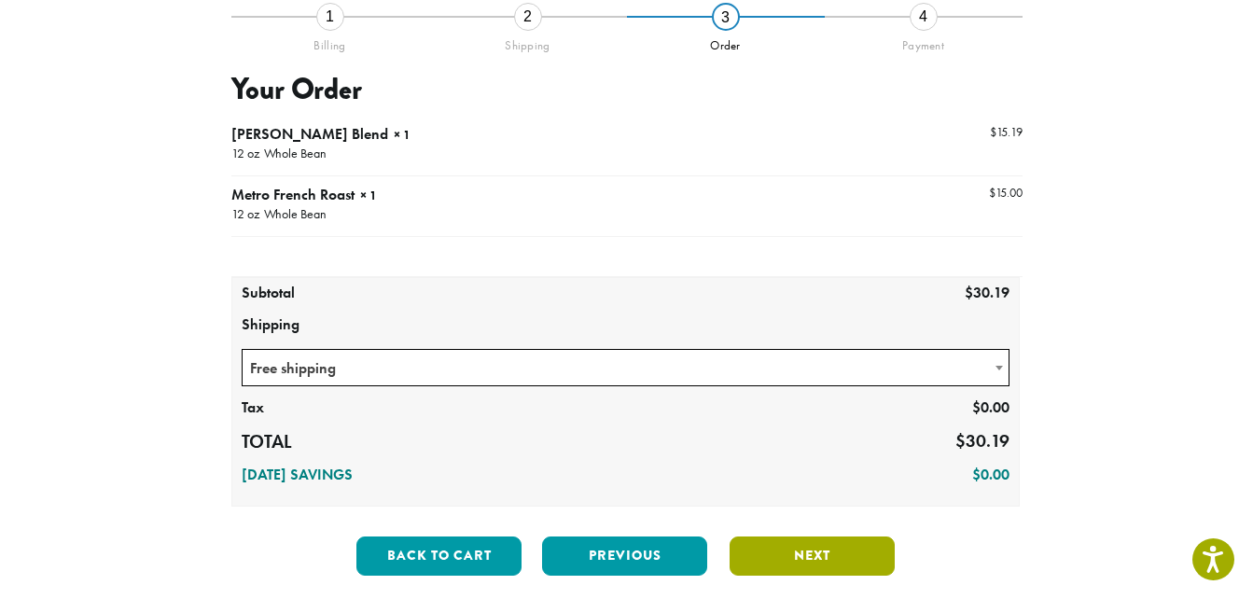
click at [820, 553] on button "Next" at bounding box center [812, 555] width 165 height 39
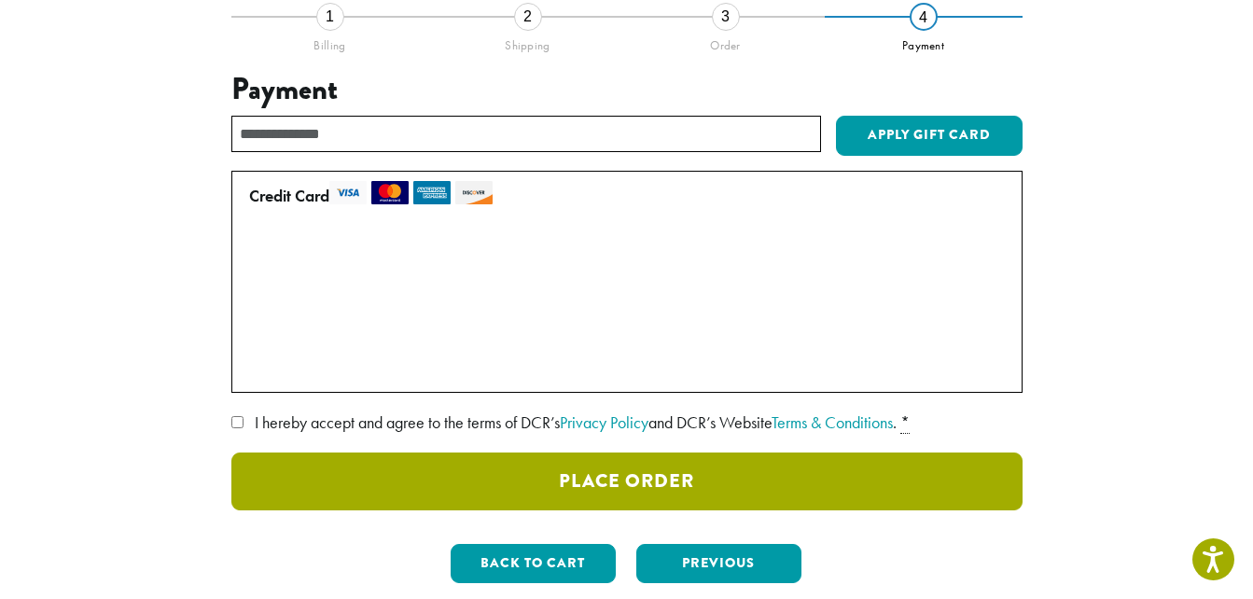
click at [662, 475] on button "Place Order" at bounding box center [626, 481] width 791 height 58
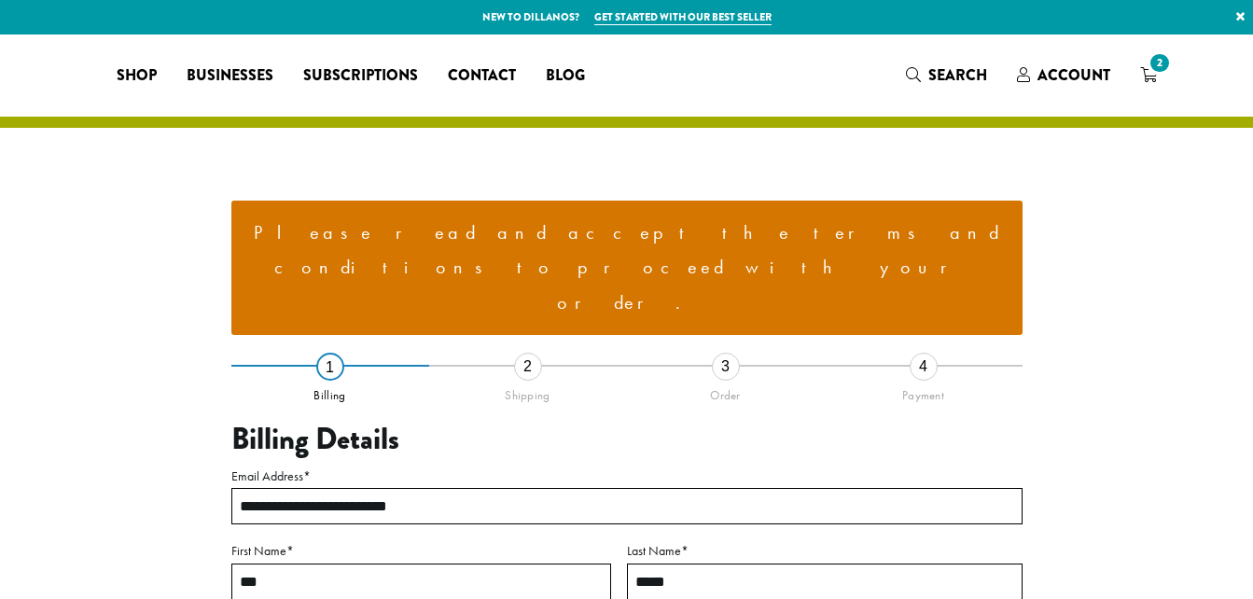
select select "**"
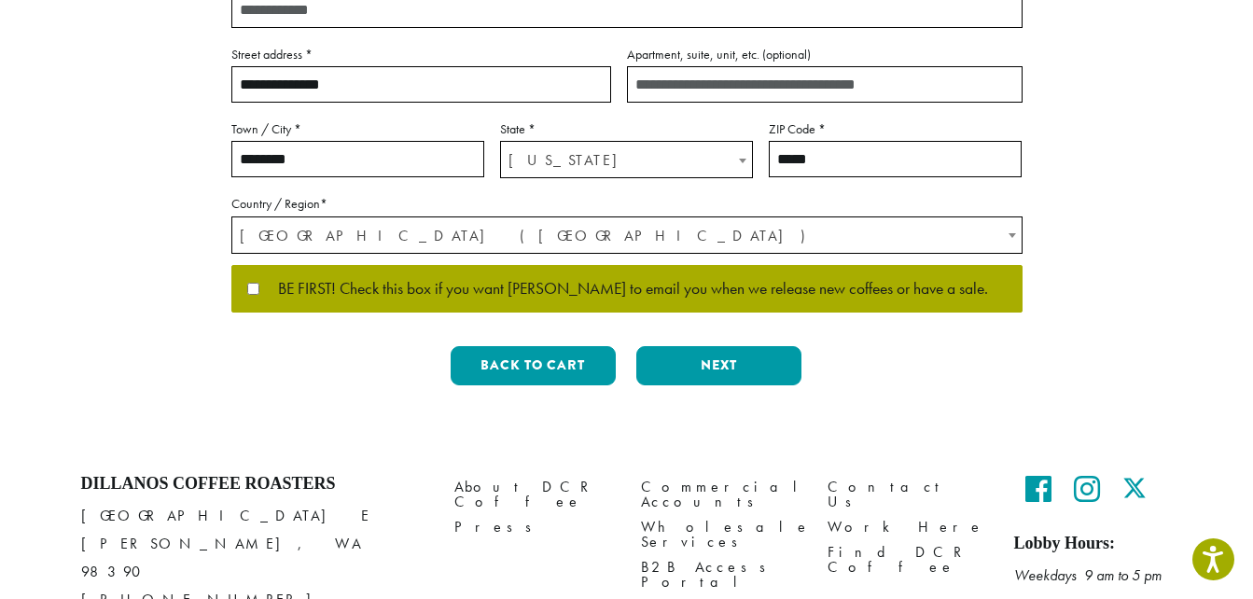
scroll to position [736, 0]
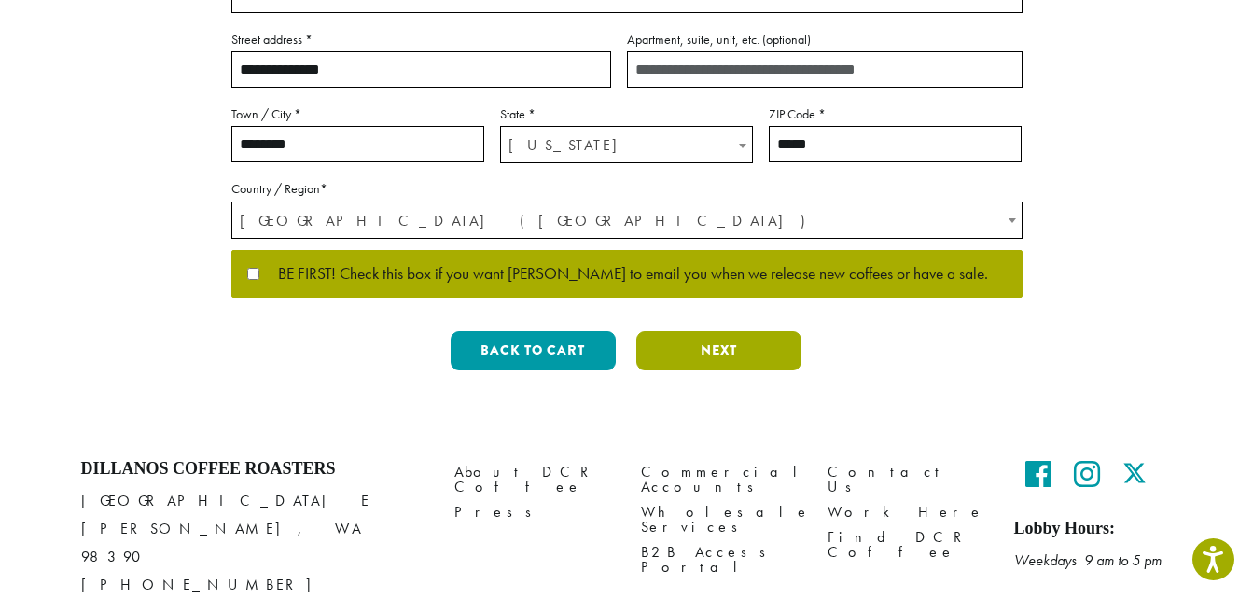
click at [730, 331] on button "Next" at bounding box center [718, 350] width 165 height 39
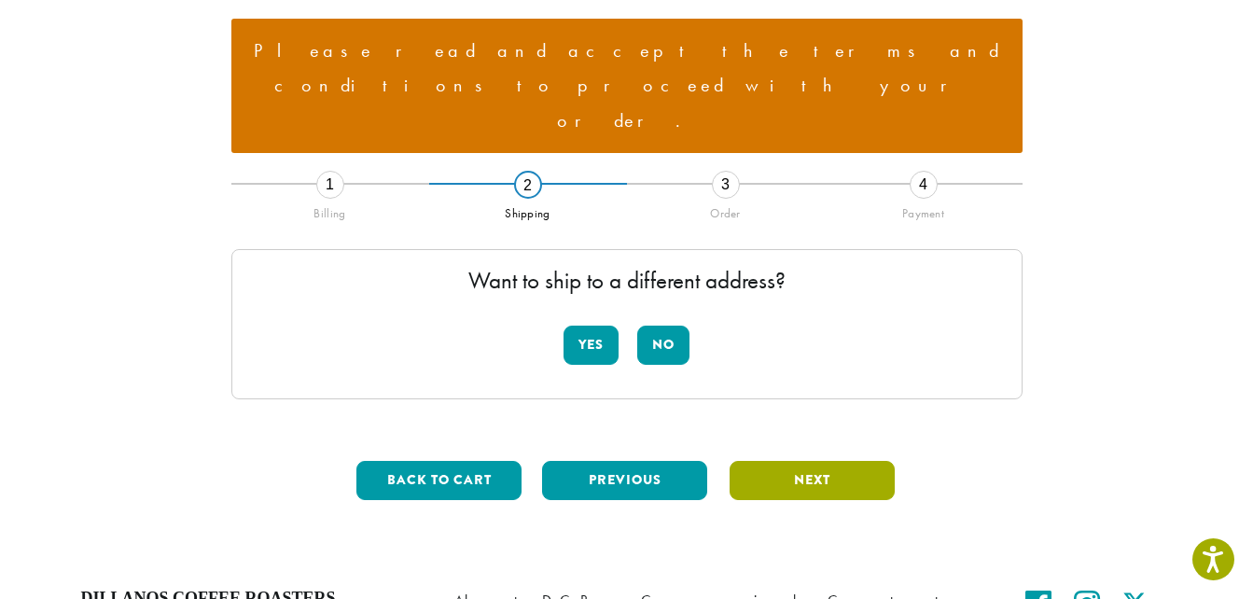
scroll to position [312, 0]
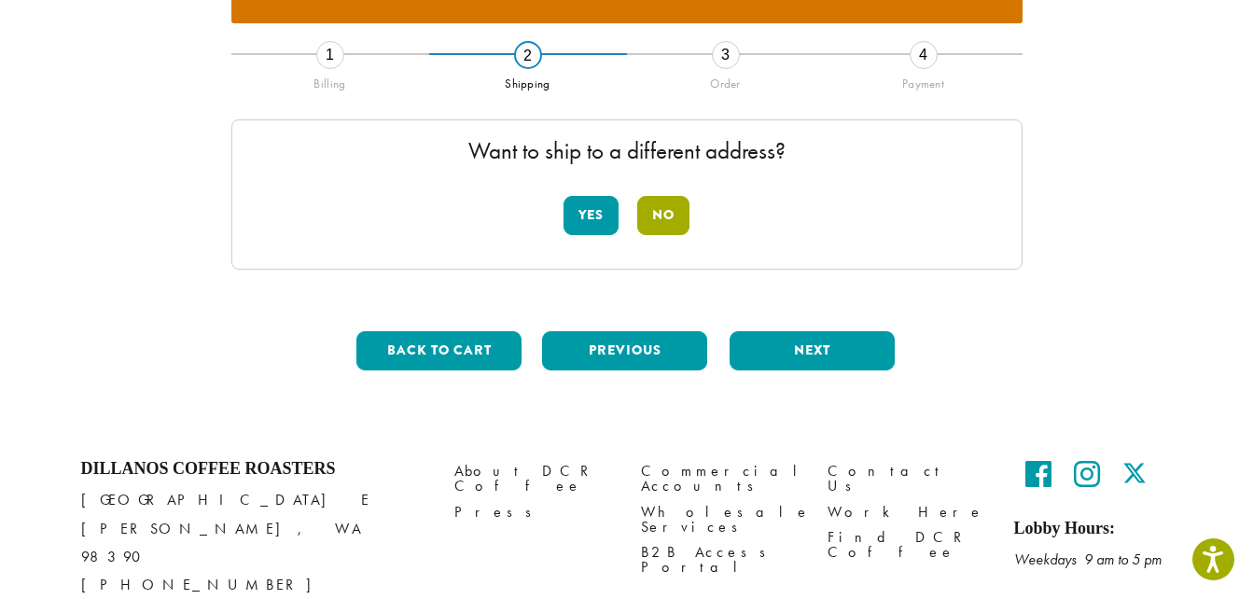
click at [671, 196] on button "No" at bounding box center [663, 215] width 52 height 39
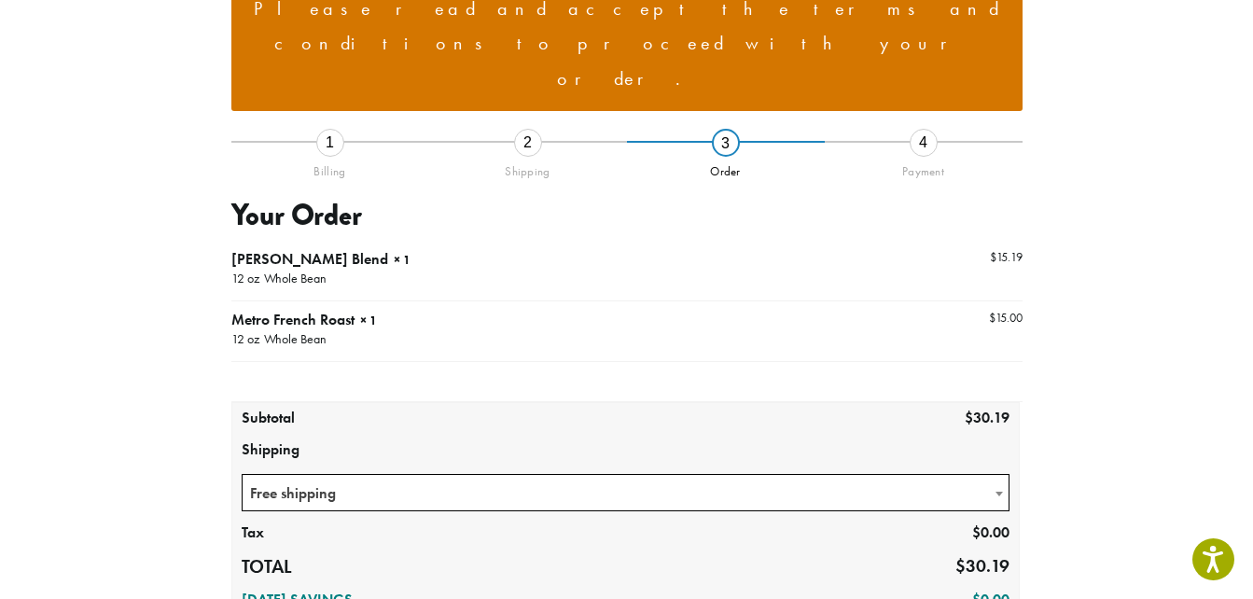
scroll to position [0, 0]
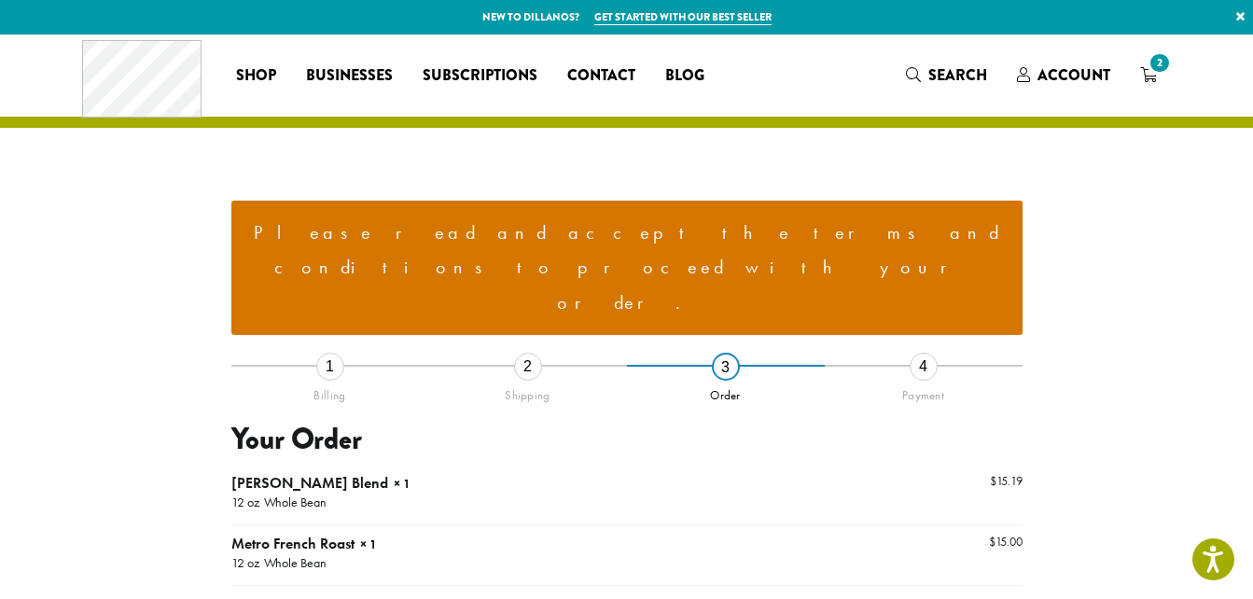
click at [668, 229] on li "Please read and accept the terms and conditions to proceed with your order." at bounding box center [626, 268] width 761 height 105
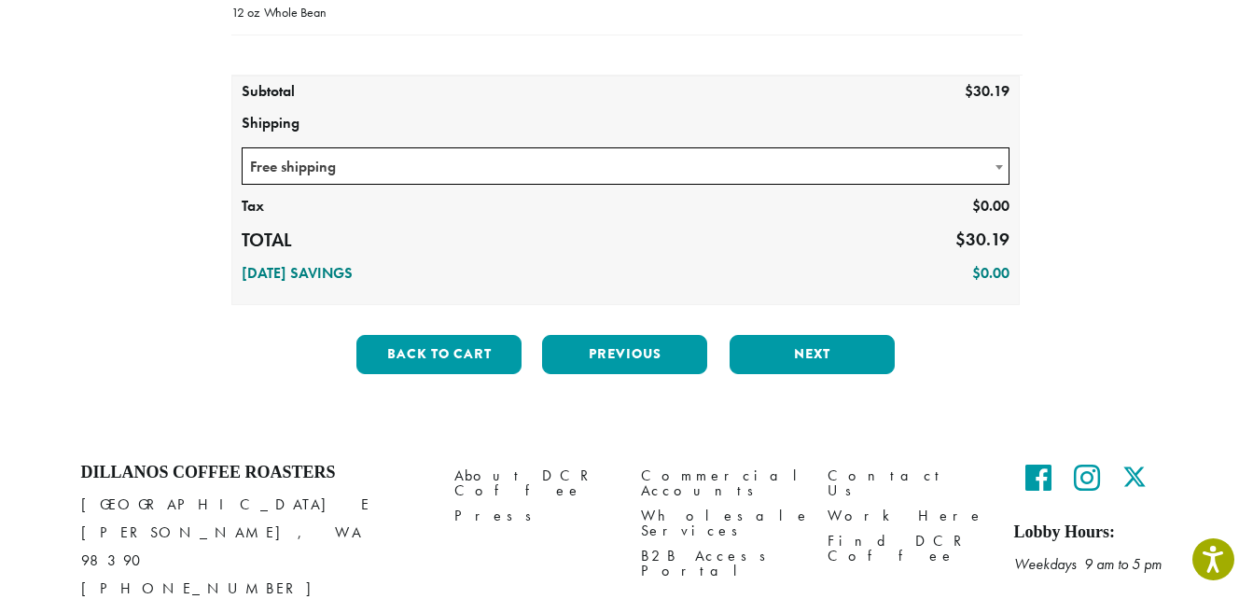
scroll to position [554, 0]
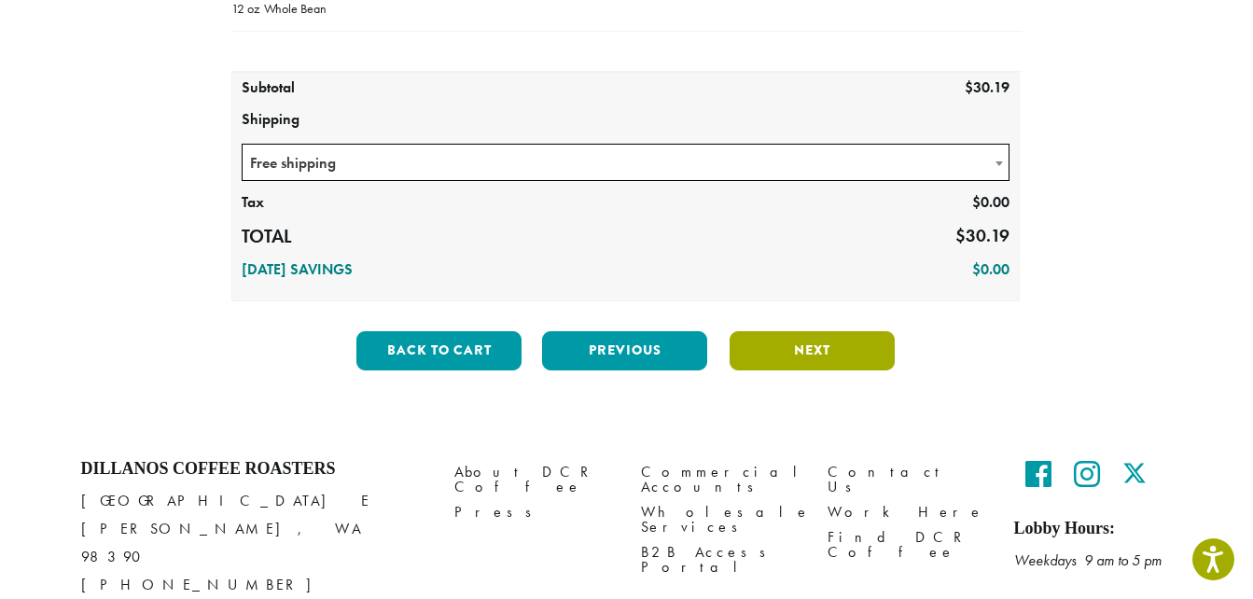
click at [814, 331] on button "Next" at bounding box center [812, 350] width 165 height 39
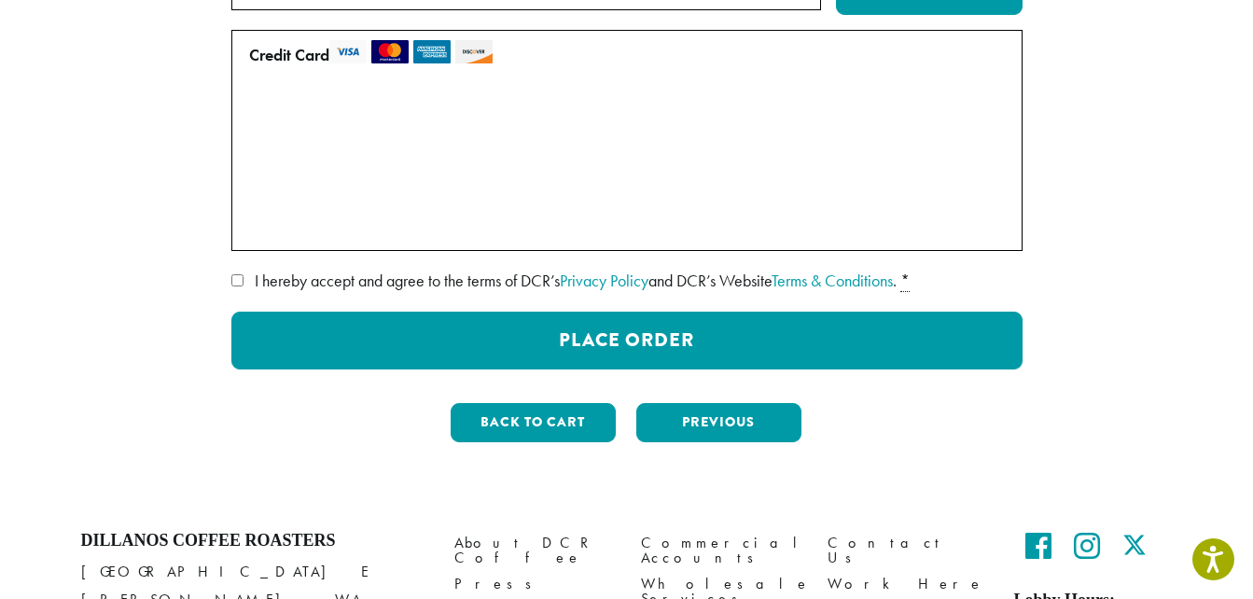
scroll to position [492, 0]
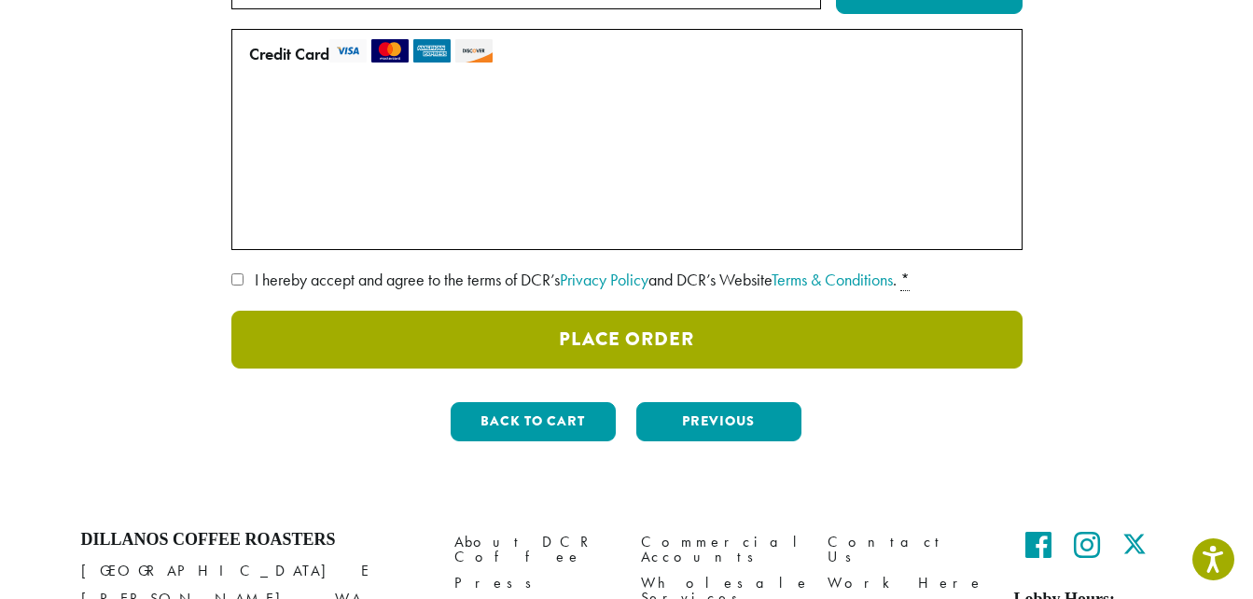
click at [639, 311] on button "Place Order" at bounding box center [626, 340] width 791 height 58
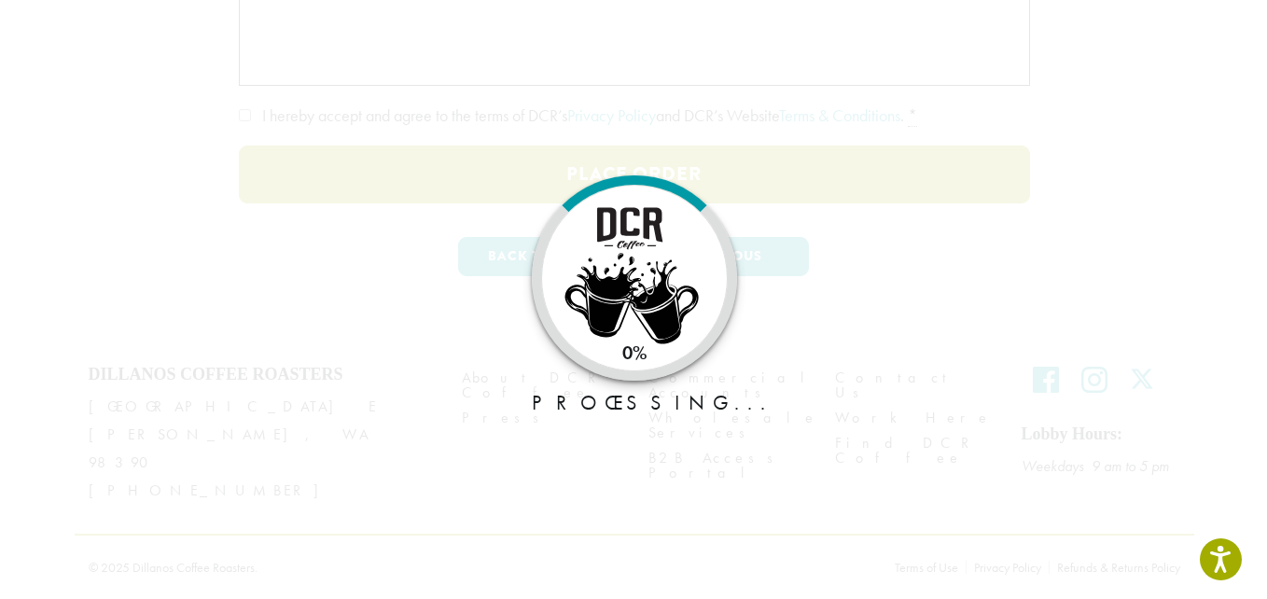
scroll to position [439, 0]
